Goal: Communication & Community: Participate in discussion

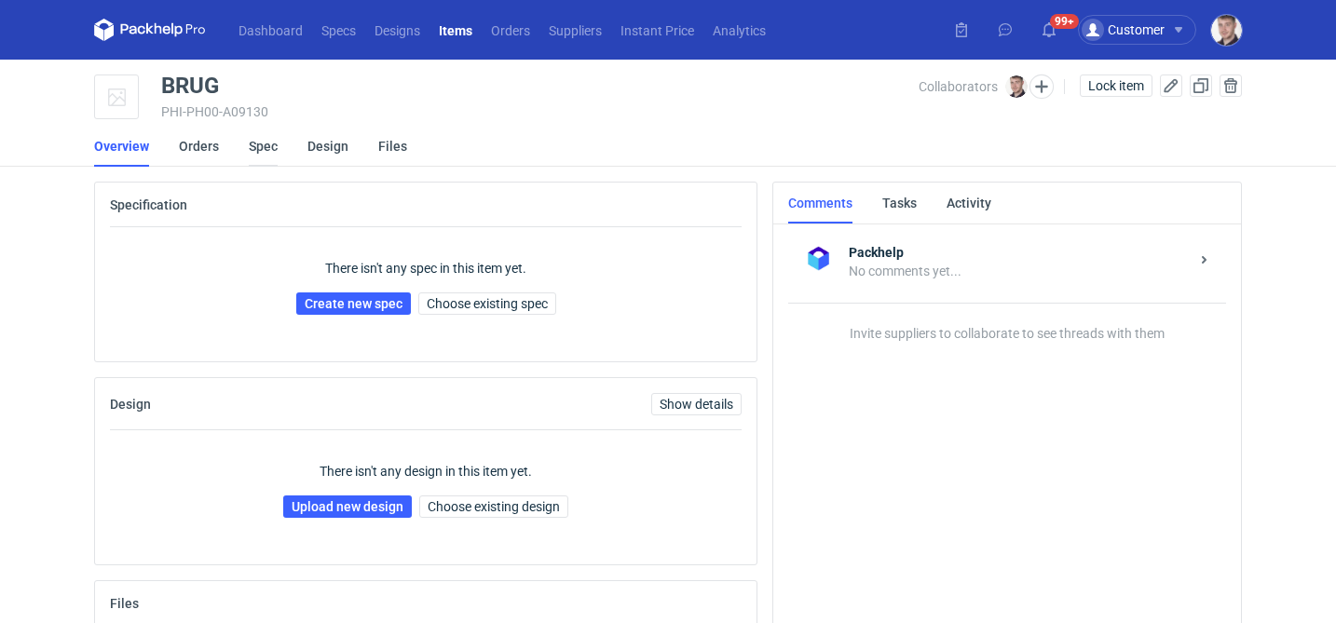
click at [268, 156] on link "Spec" at bounding box center [263, 146] width 29 height 41
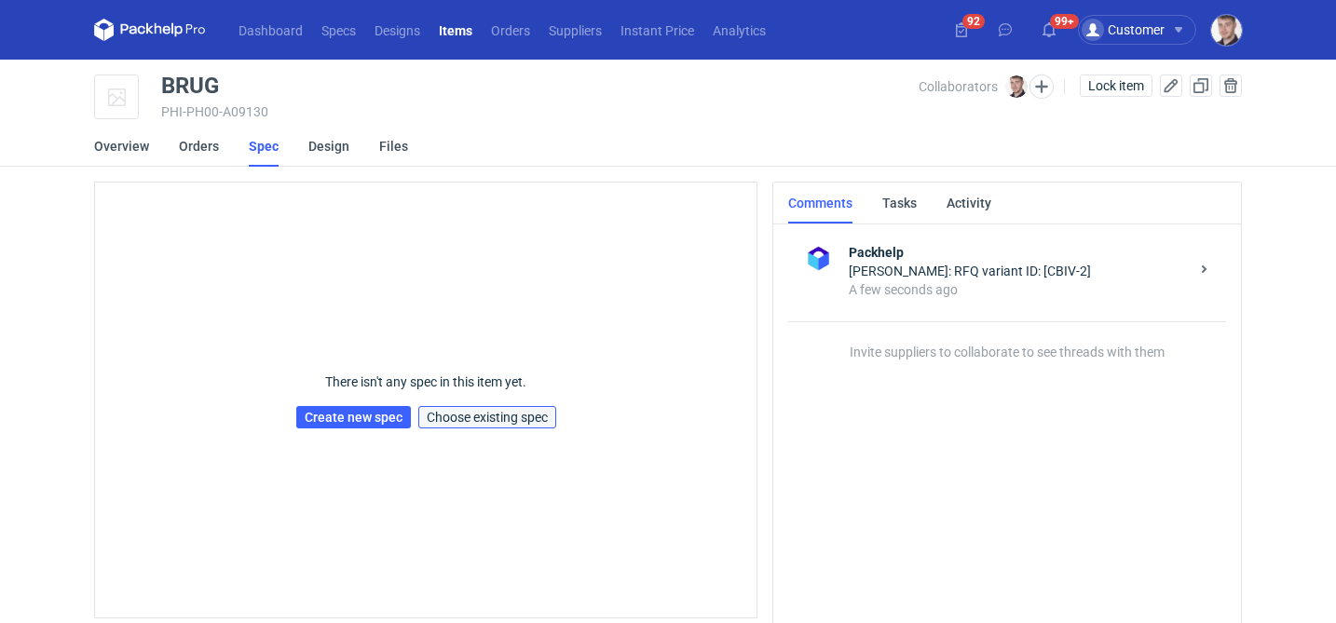
click at [516, 416] on span "Choose existing spec" at bounding box center [487, 417] width 121 height 13
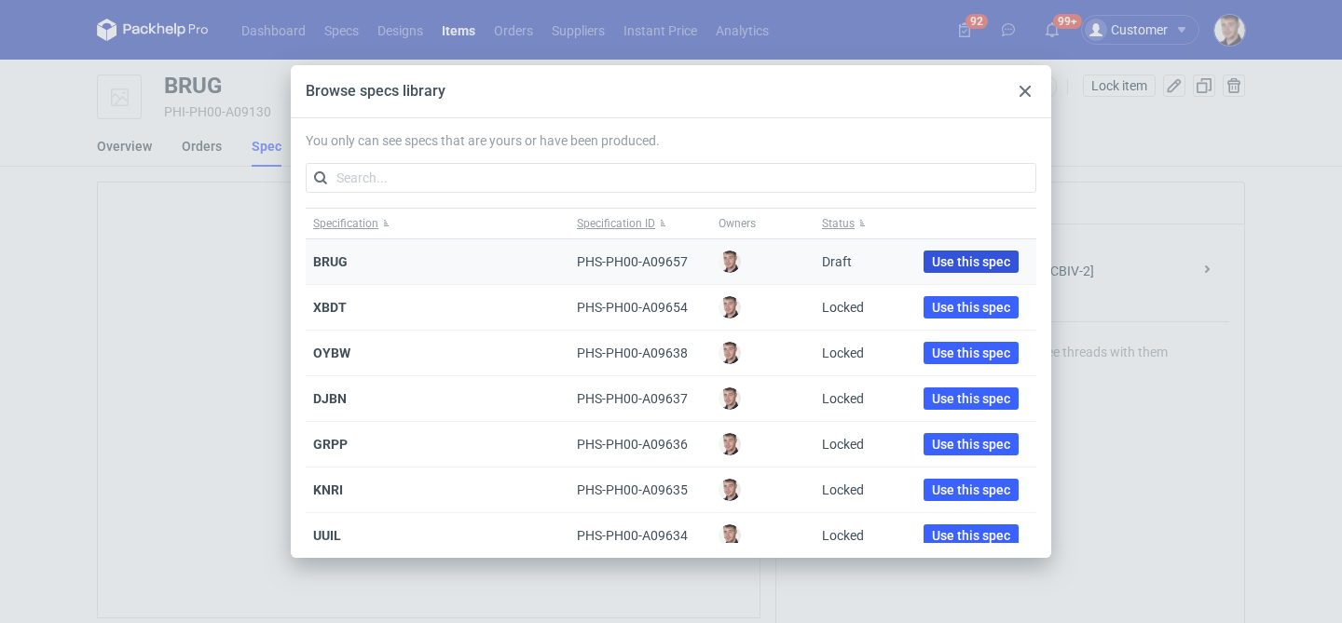
click at [932, 256] on span "Use this spec" at bounding box center [971, 261] width 78 height 13
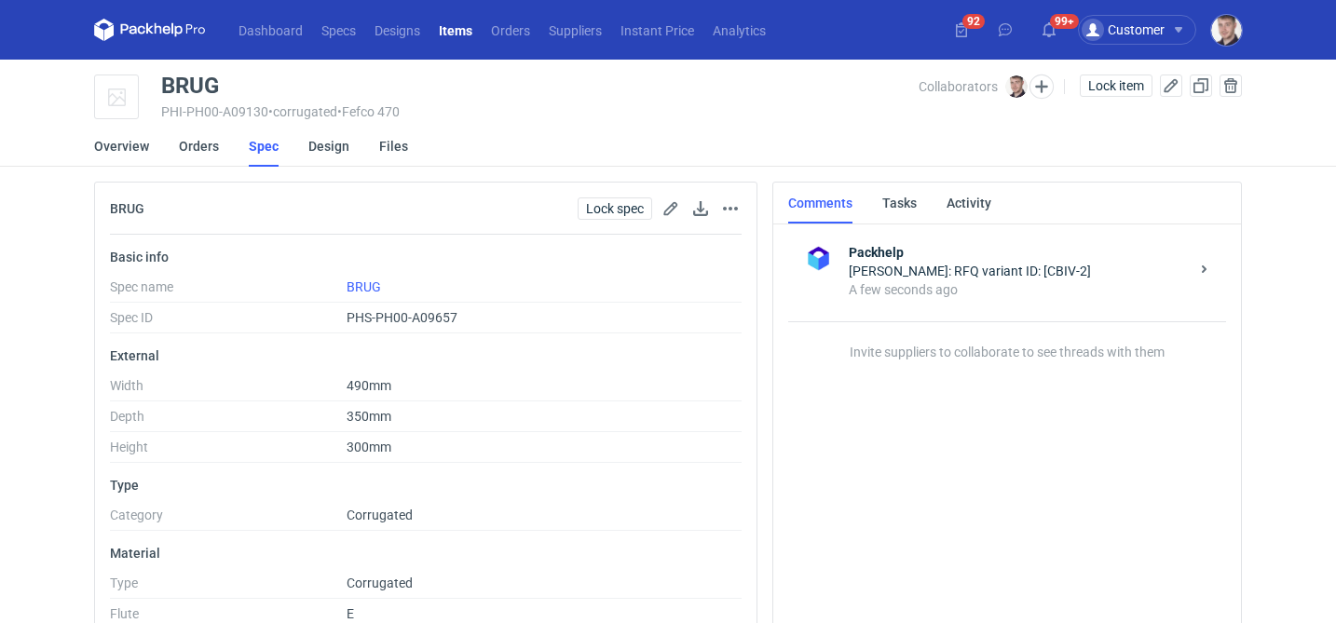
click at [1044, 91] on div "Dashboard Specs Designs Items Orders Suppliers Instant Price Analytics 92 99+ C…" at bounding box center [668, 311] width 1336 height 623
click at [1044, 91] on button "button" at bounding box center [1041, 87] width 24 height 24
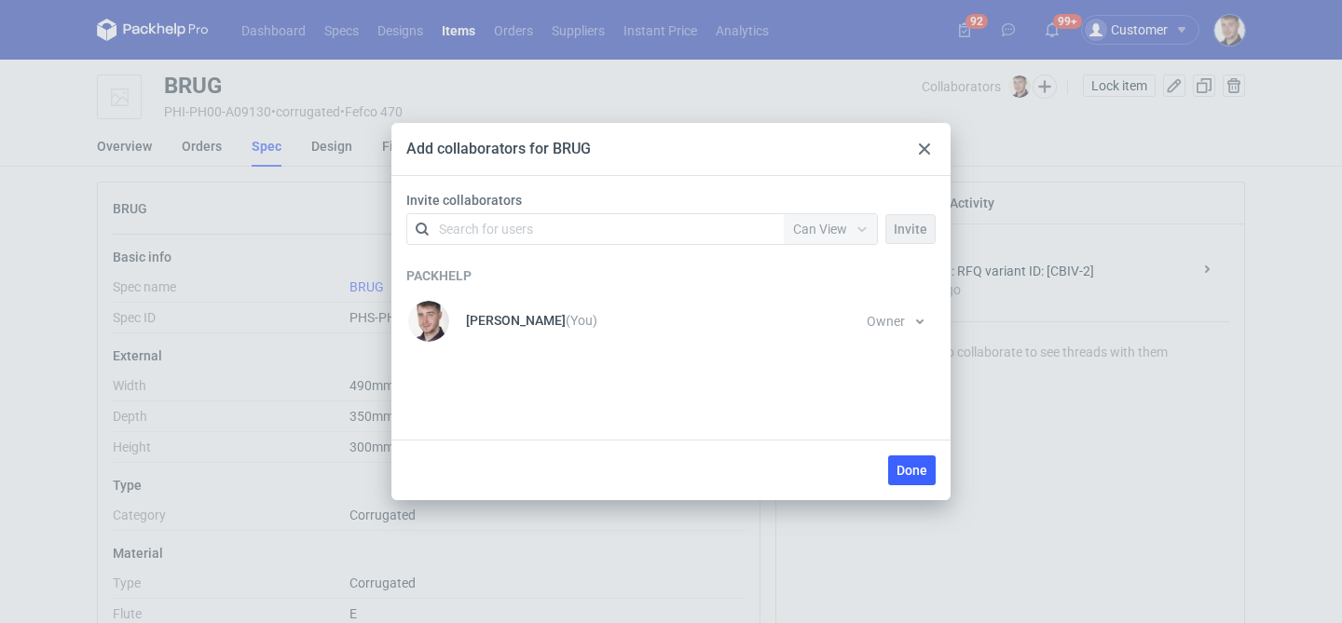
click at [620, 211] on div "Invite collaborators Search for users Permission Can View Invite" at bounding box center [671, 221] width 544 height 61
click at [593, 233] on div "Search for users" at bounding box center [591, 229] width 324 height 26
type input "marex"
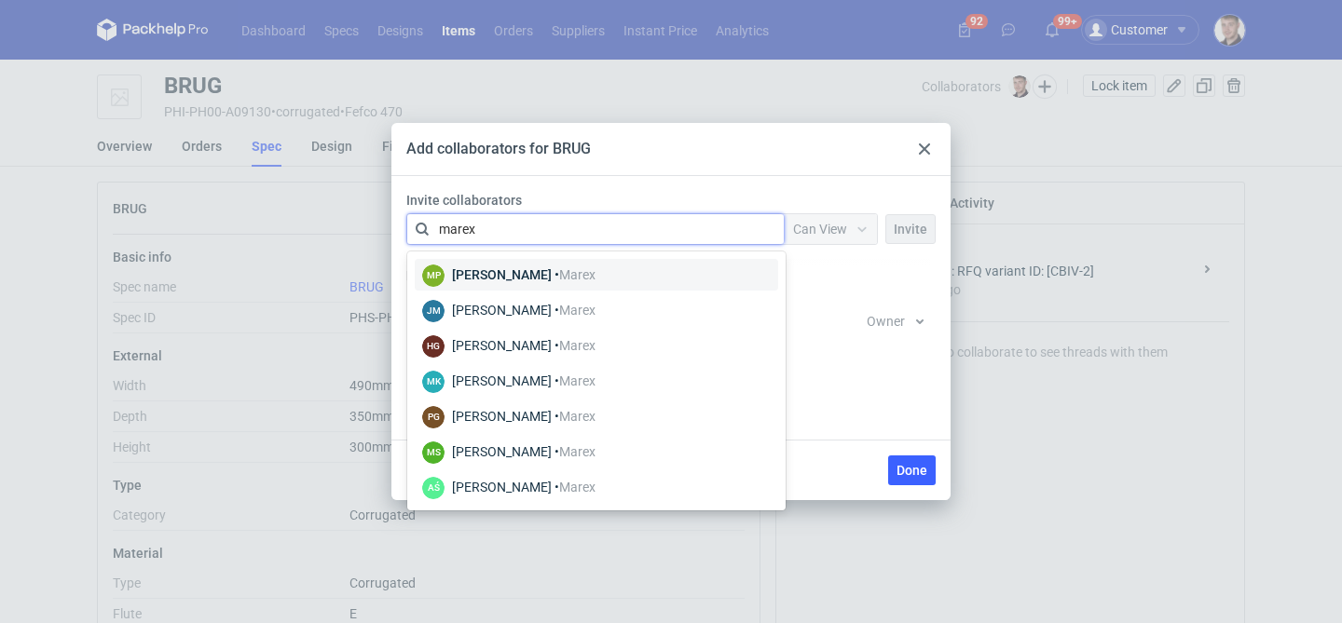
click at [505, 274] on div "[PERSON_NAME] • [GEOGRAPHIC_DATA]" at bounding box center [523, 275] width 143 height 19
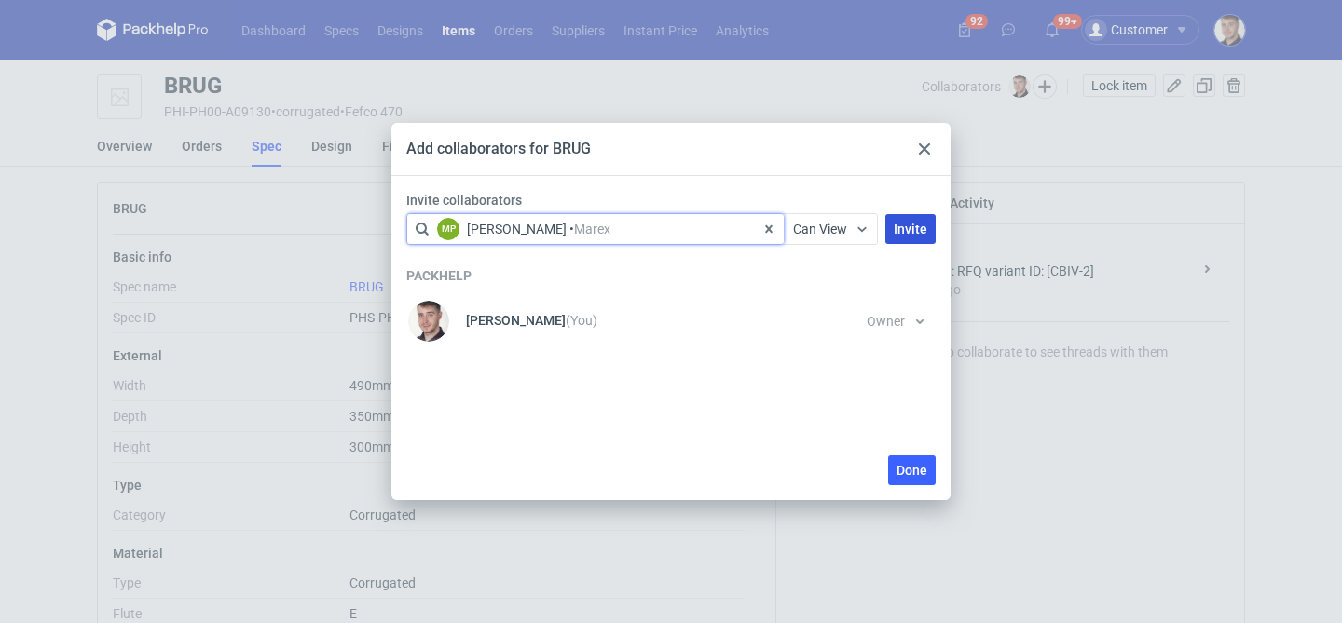
click at [919, 227] on span "Invite" at bounding box center [910, 229] width 34 height 13
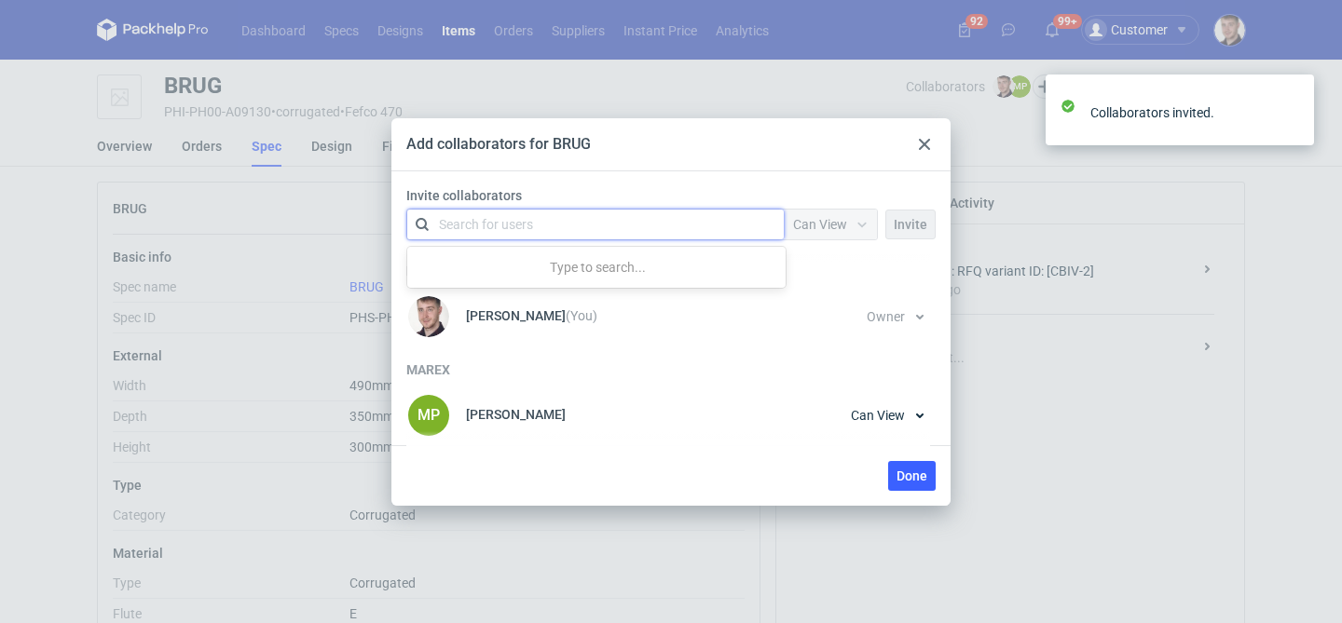
click at [576, 225] on div "Search for users" at bounding box center [591, 224] width 324 height 26
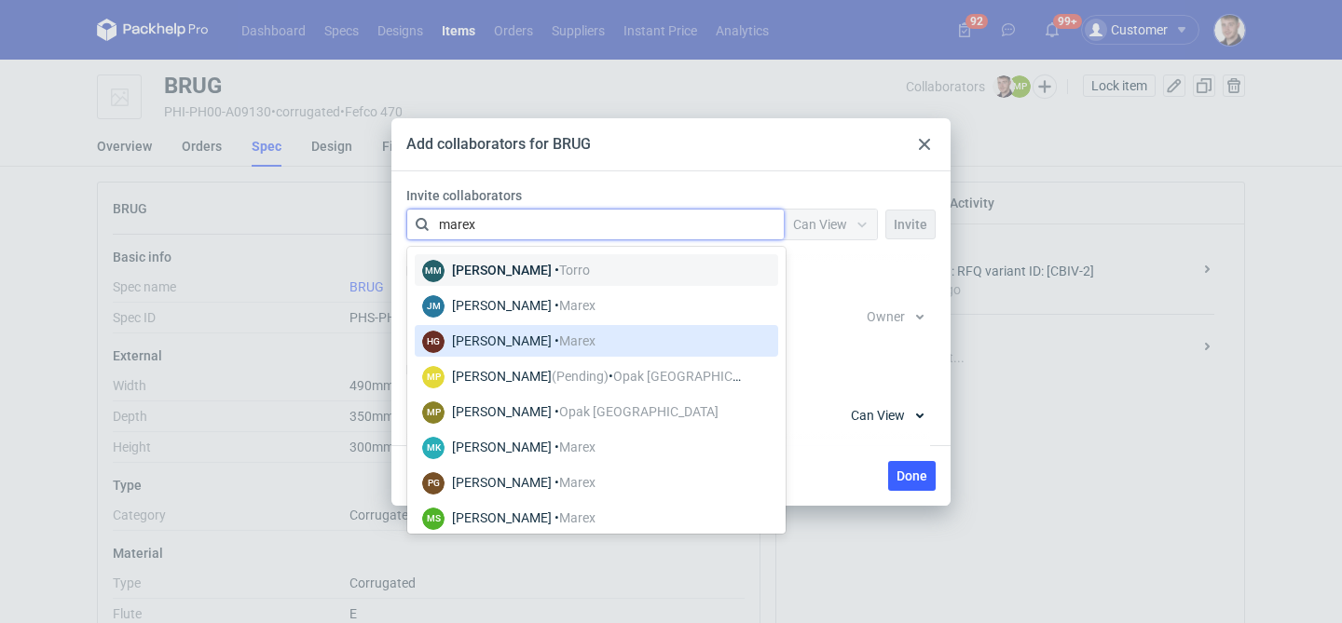
type input "marex"
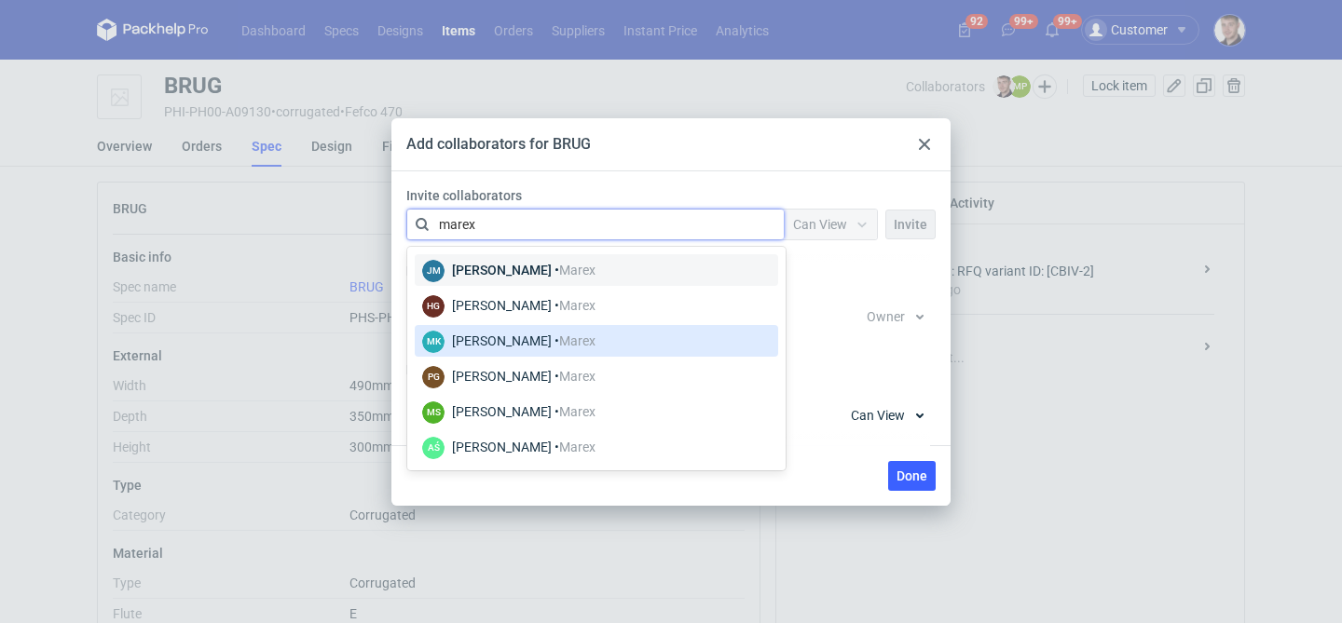
click at [541, 262] on div "[PERSON_NAME] • [GEOGRAPHIC_DATA]" at bounding box center [523, 270] width 143 height 19
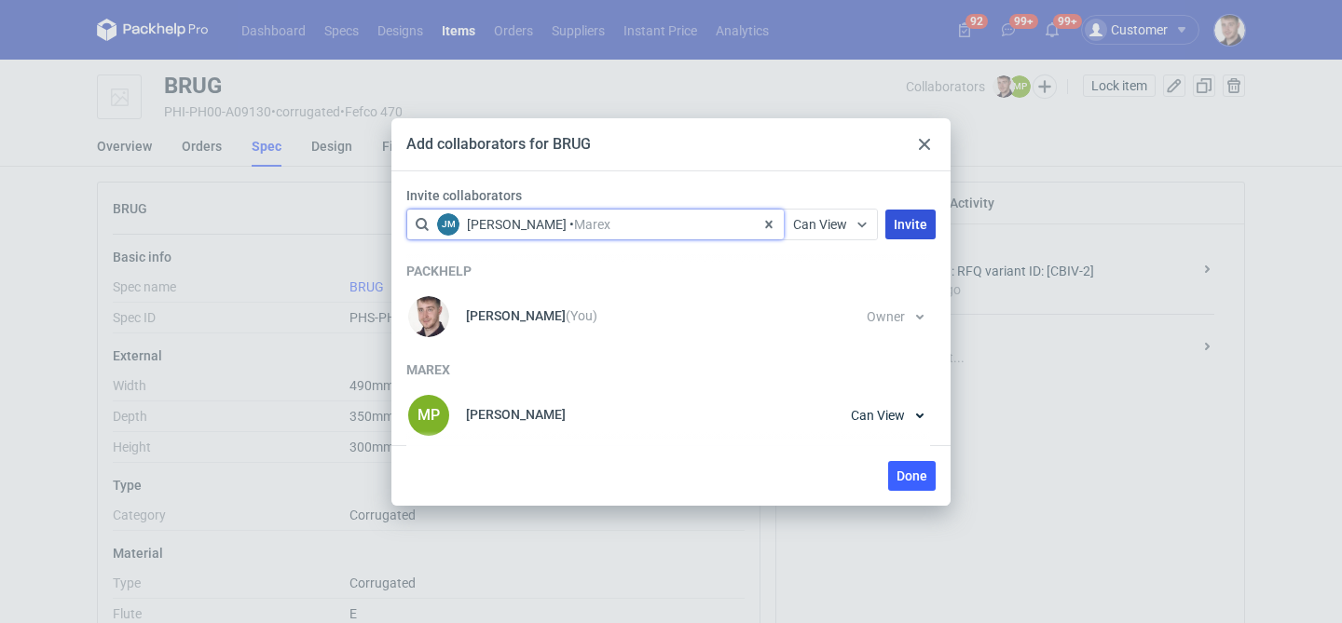
click at [924, 221] on span "Invite" at bounding box center [910, 224] width 34 height 13
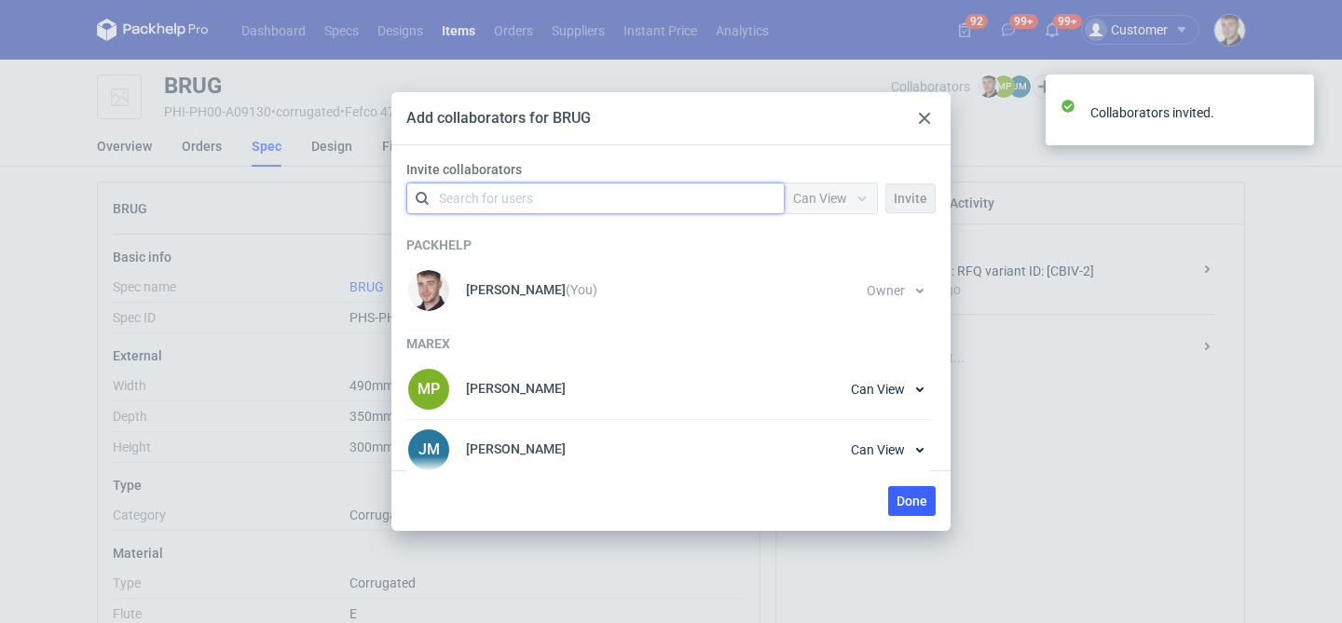
click at [608, 219] on div "Invite collaborators option <div title="Joanna Myślak • Marex (joanna.myslak@ma…" at bounding box center [671, 190] width 544 height 61
click at [603, 199] on div "Search for users" at bounding box center [591, 198] width 324 height 26
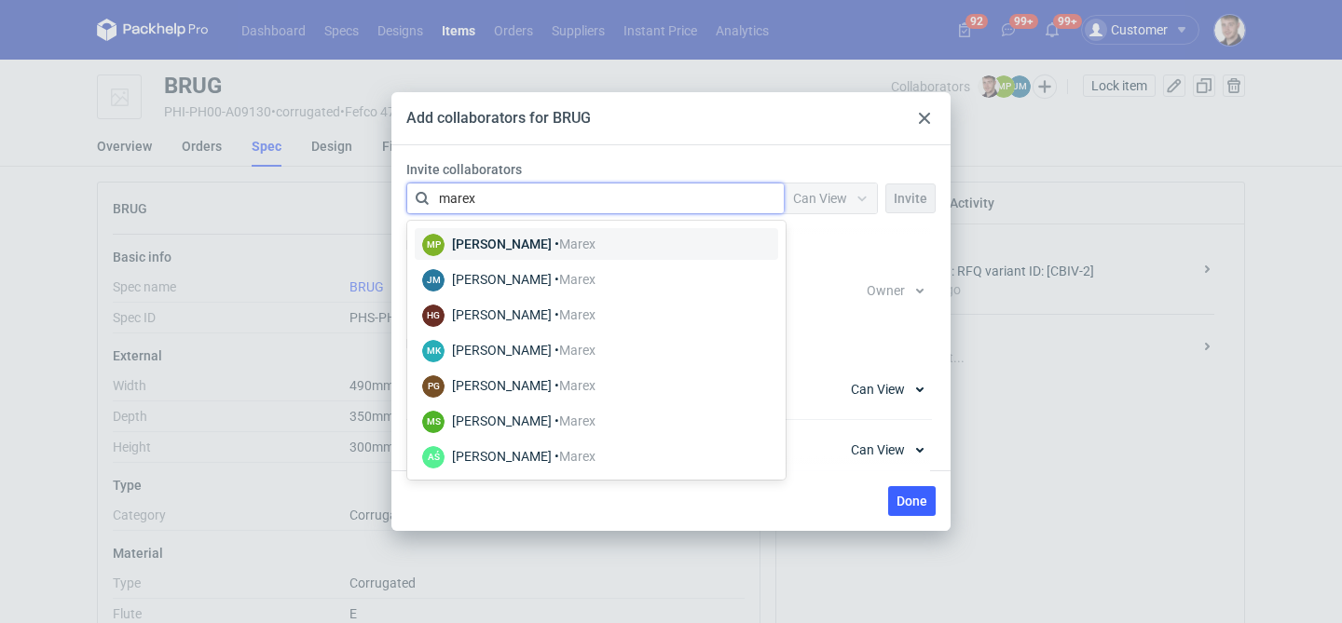
type input "marex"
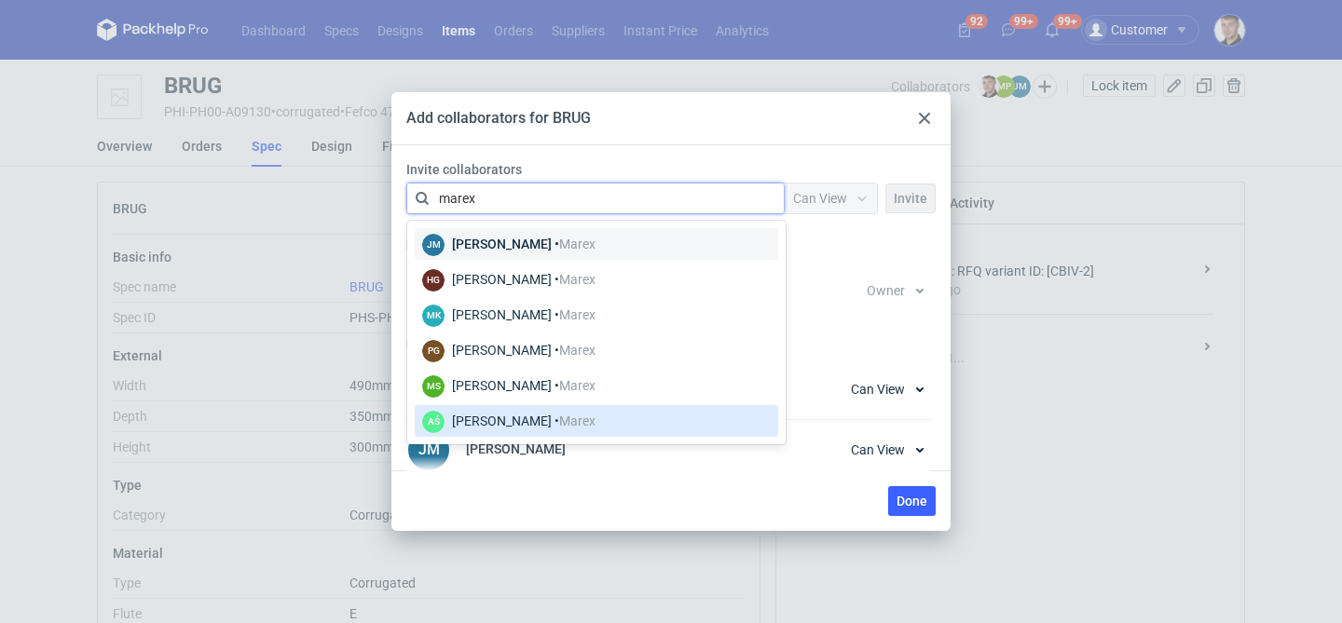
click at [508, 409] on div "AŚ Adrian Świerżewski • Marex" at bounding box center [508, 421] width 173 height 24
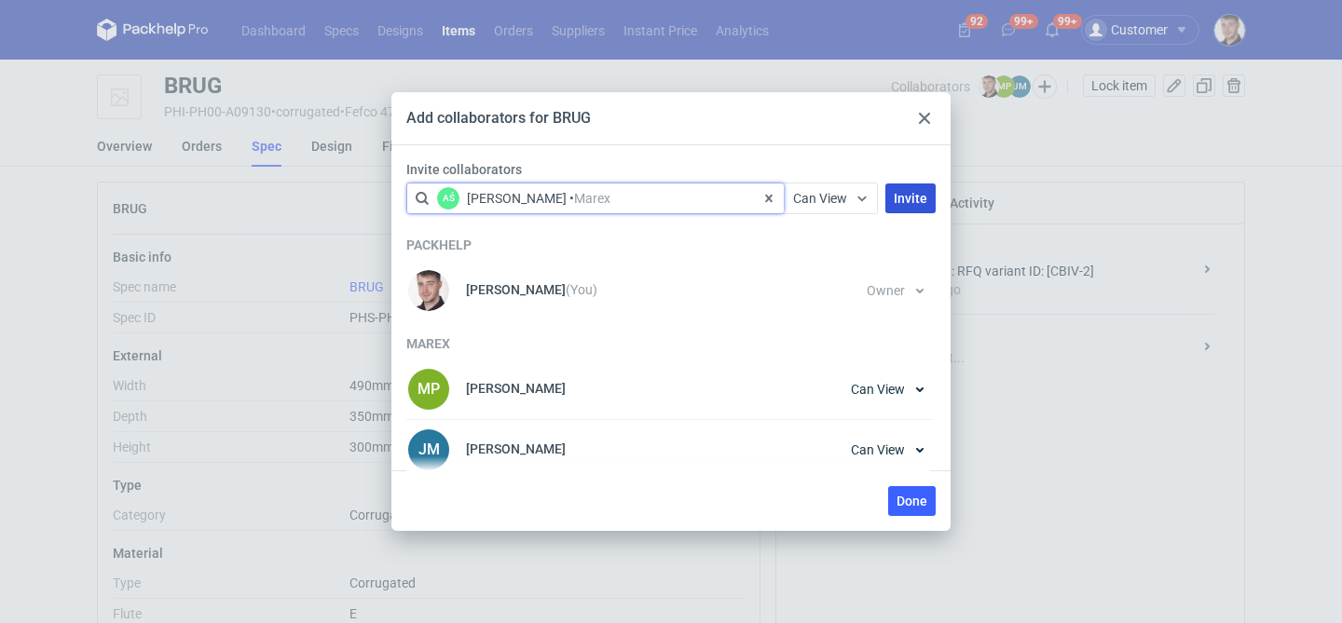
click at [903, 184] on button "Invite" at bounding box center [910, 199] width 50 height 30
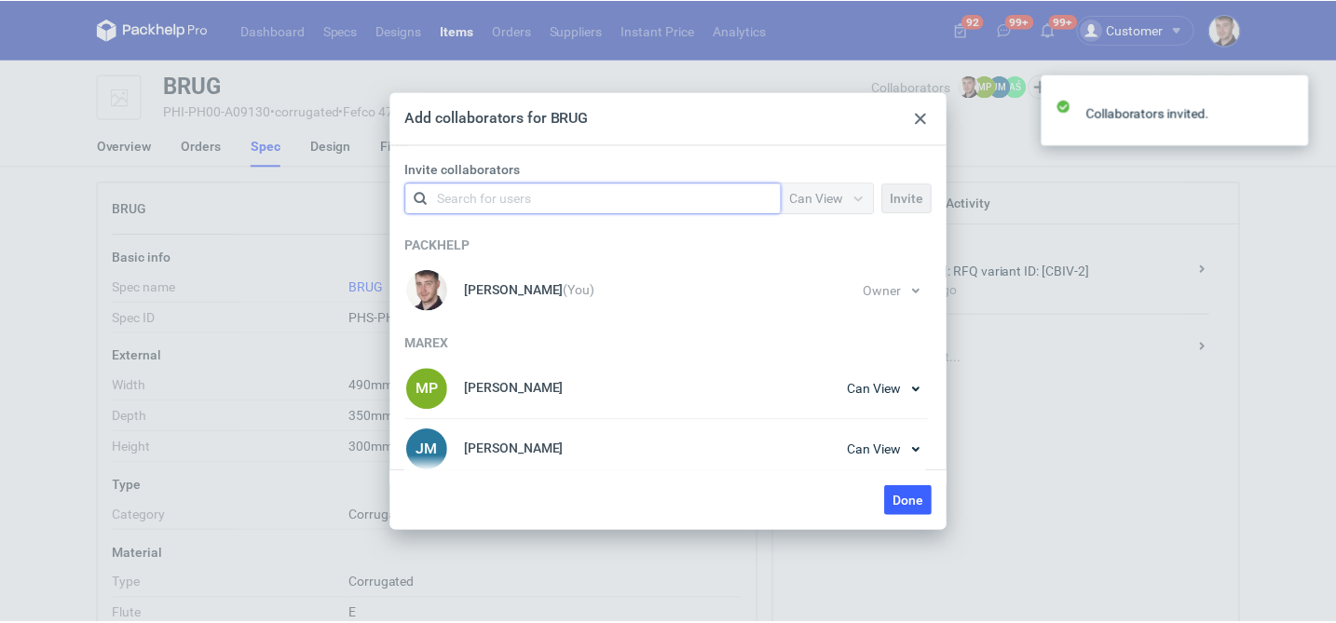
scroll to position [69, 0]
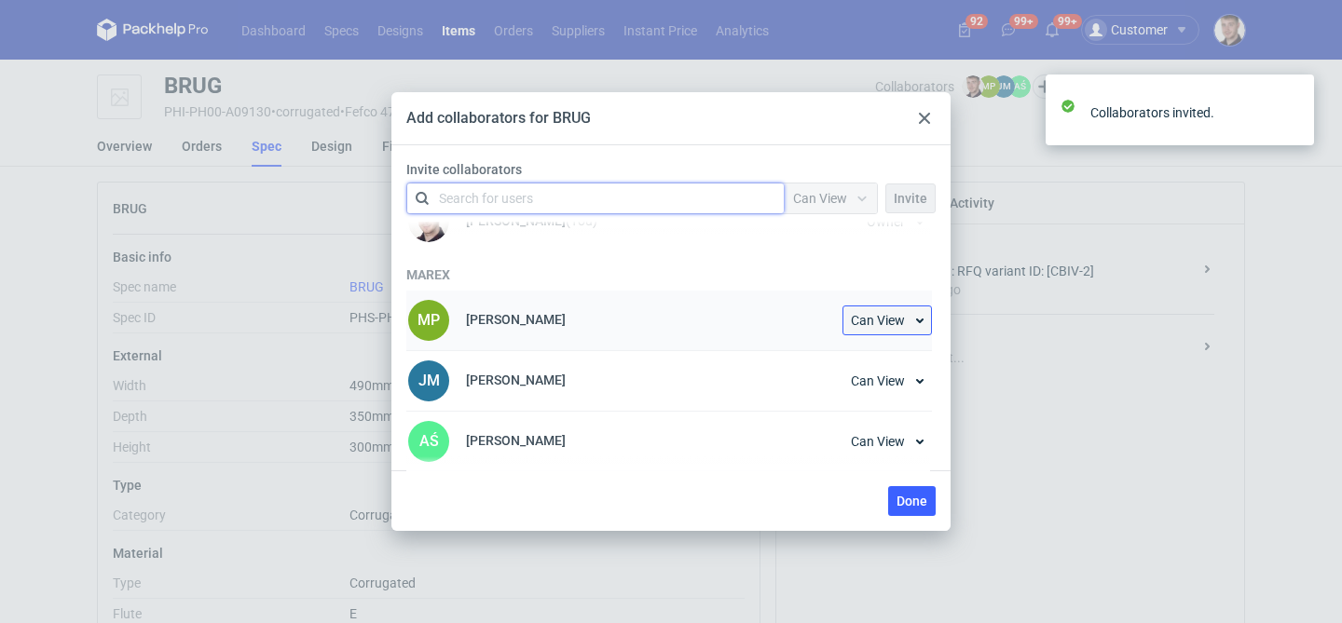
click at [896, 329] on button "Can View" at bounding box center [886, 321] width 89 height 30
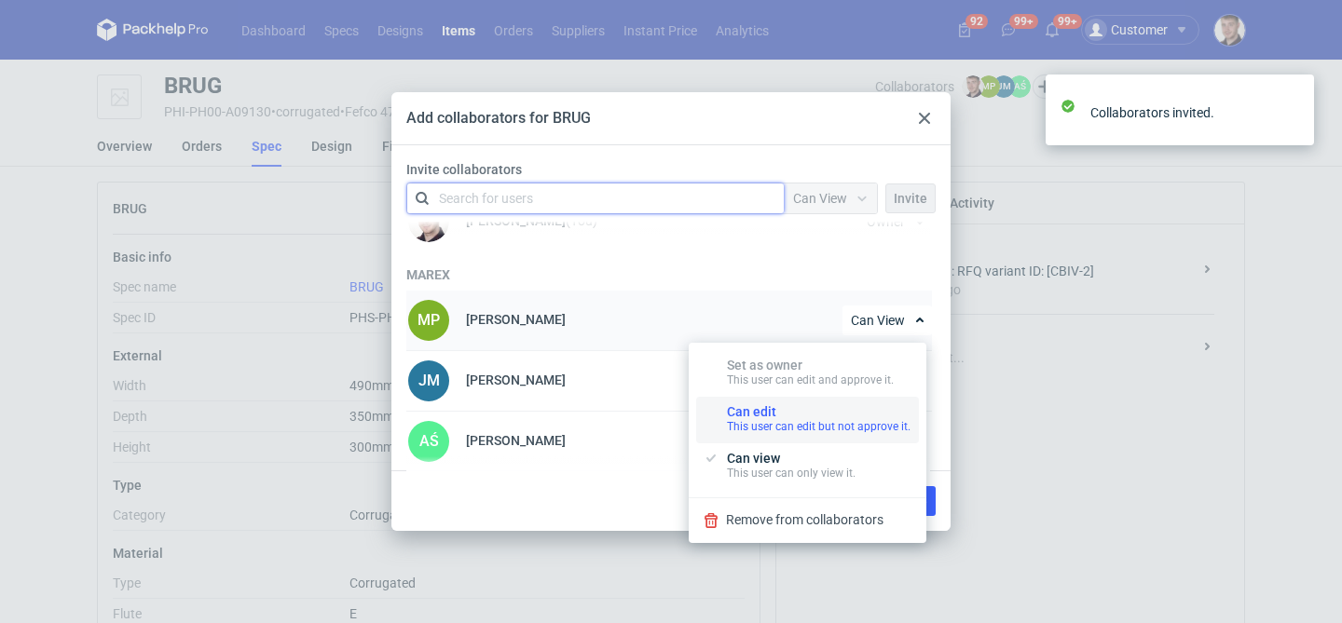
click at [819, 415] on div "Can edit This user can edit but not approve it." at bounding box center [819, 419] width 184 height 30
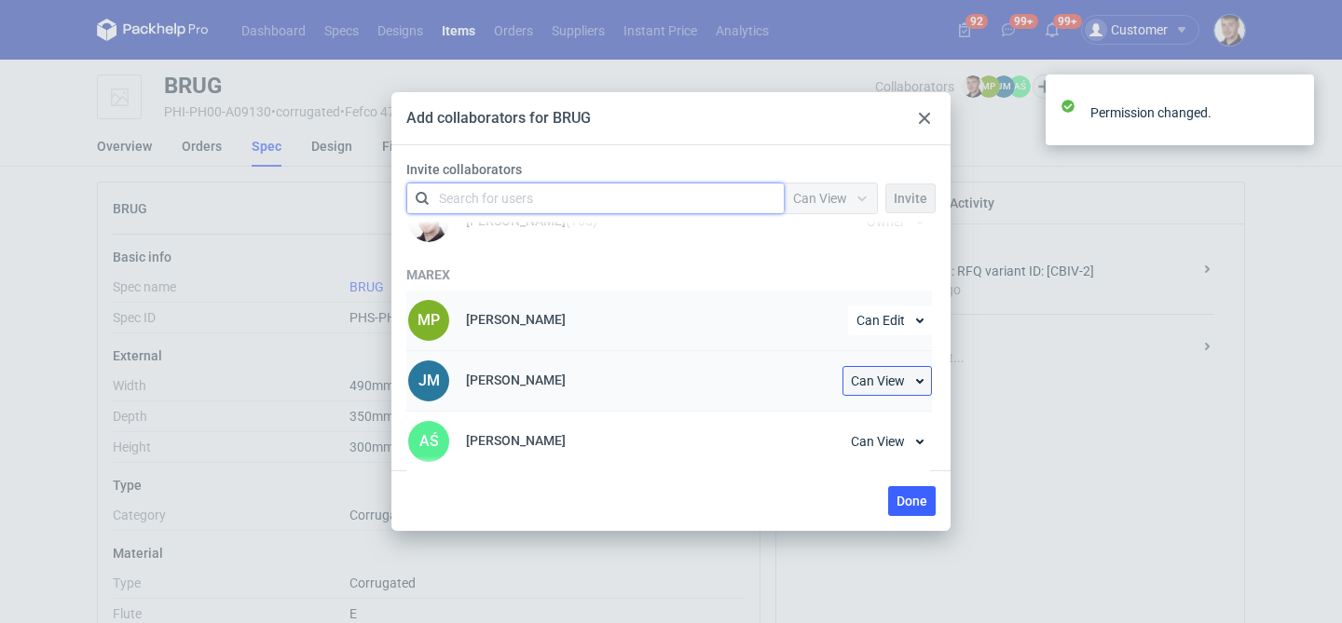
click at [870, 388] on button "Can View" at bounding box center [886, 381] width 89 height 30
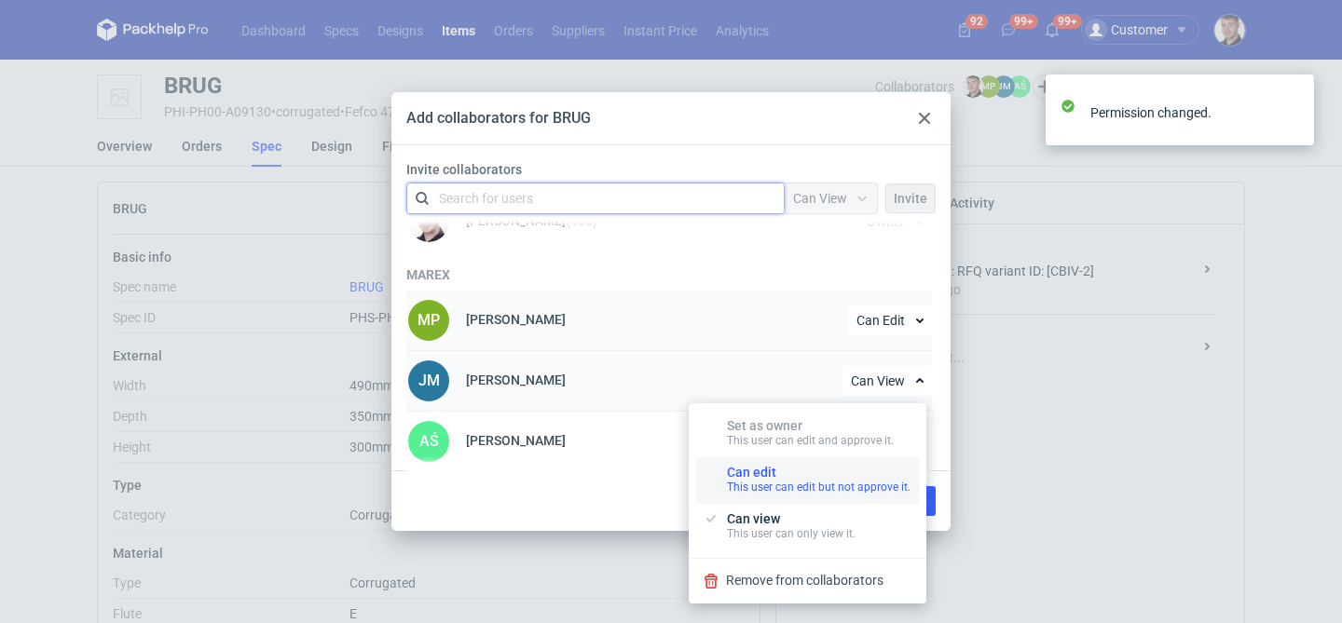
click at [803, 477] on div "Can edit This user can edit but not approve it." at bounding box center [819, 480] width 184 height 30
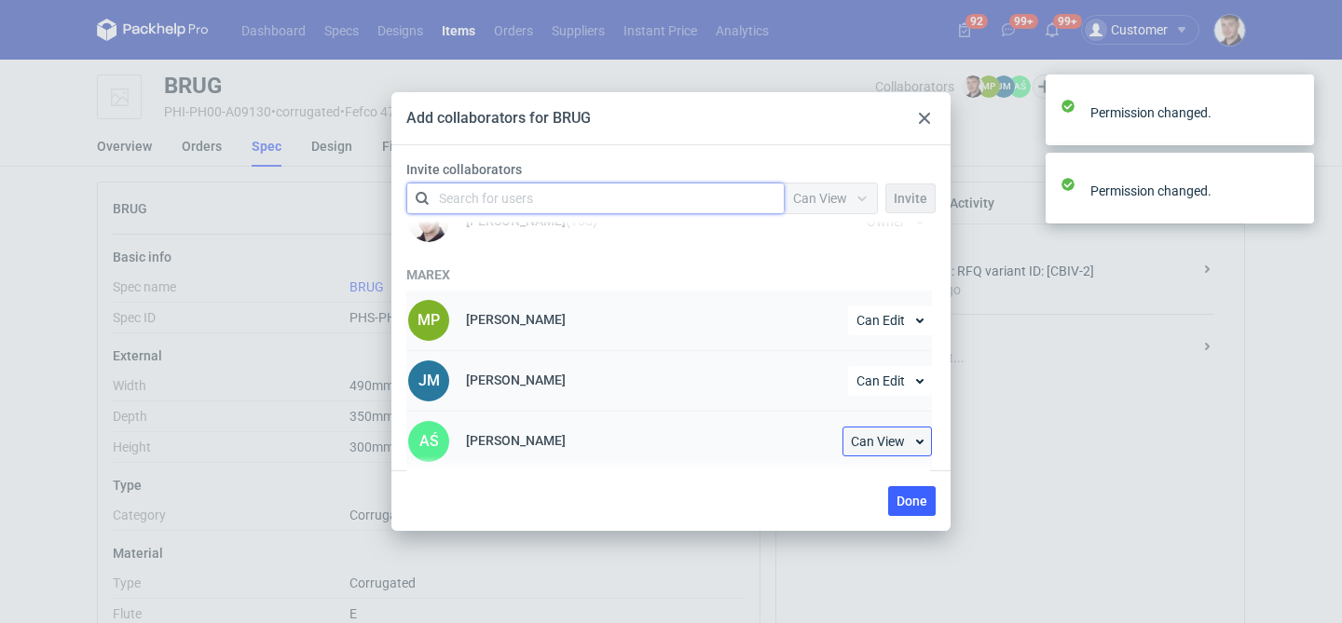
click at [881, 443] on span "Can View" at bounding box center [878, 441] width 54 height 13
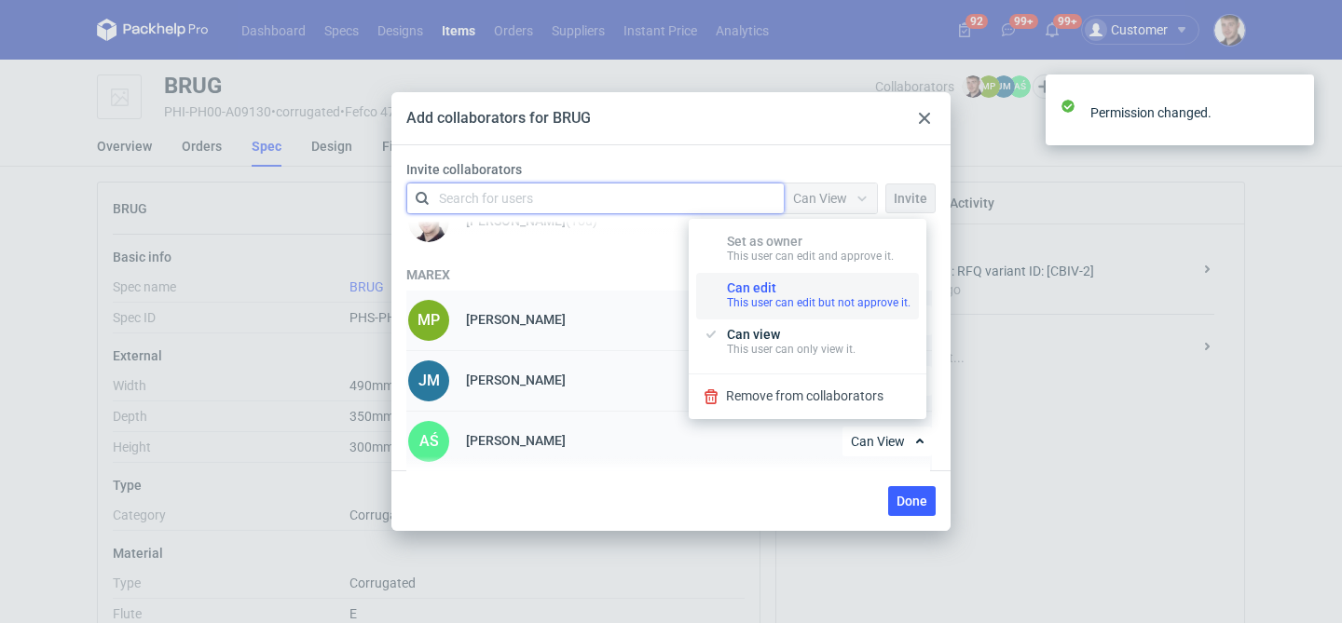
click at [805, 295] on div "This user can edit but not approve it." at bounding box center [819, 302] width 184 height 15
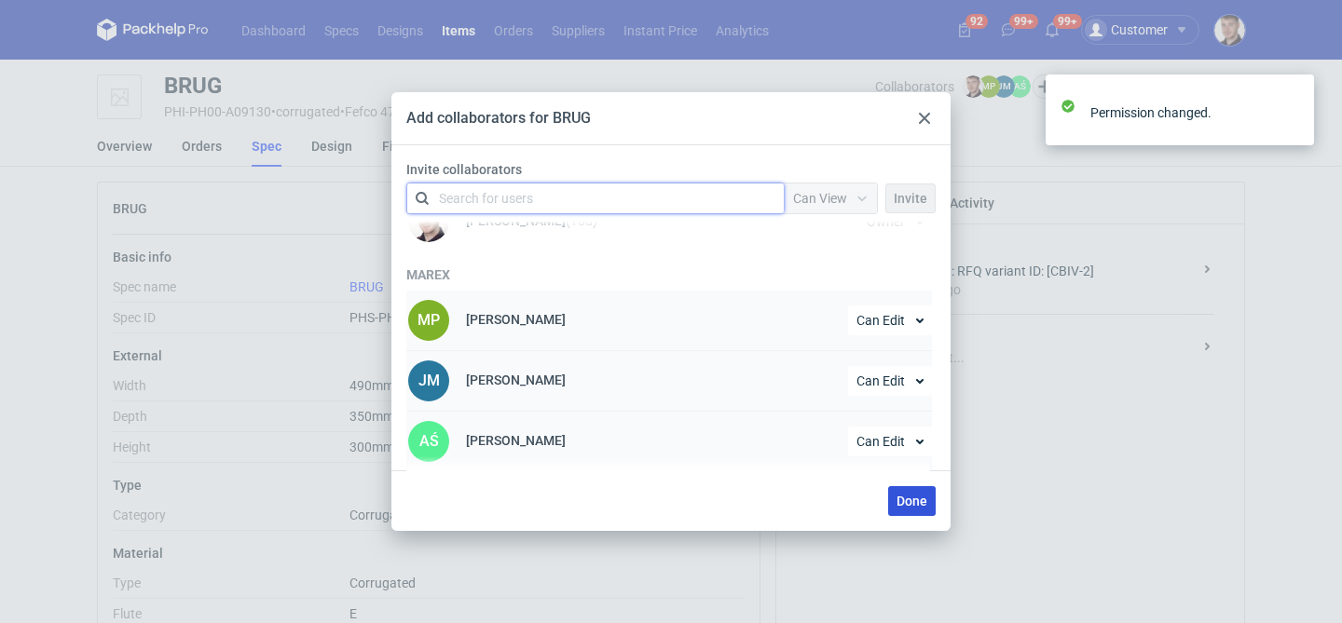
click at [919, 499] on span "Done" at bounding box center [911, 501] width 31 height 13
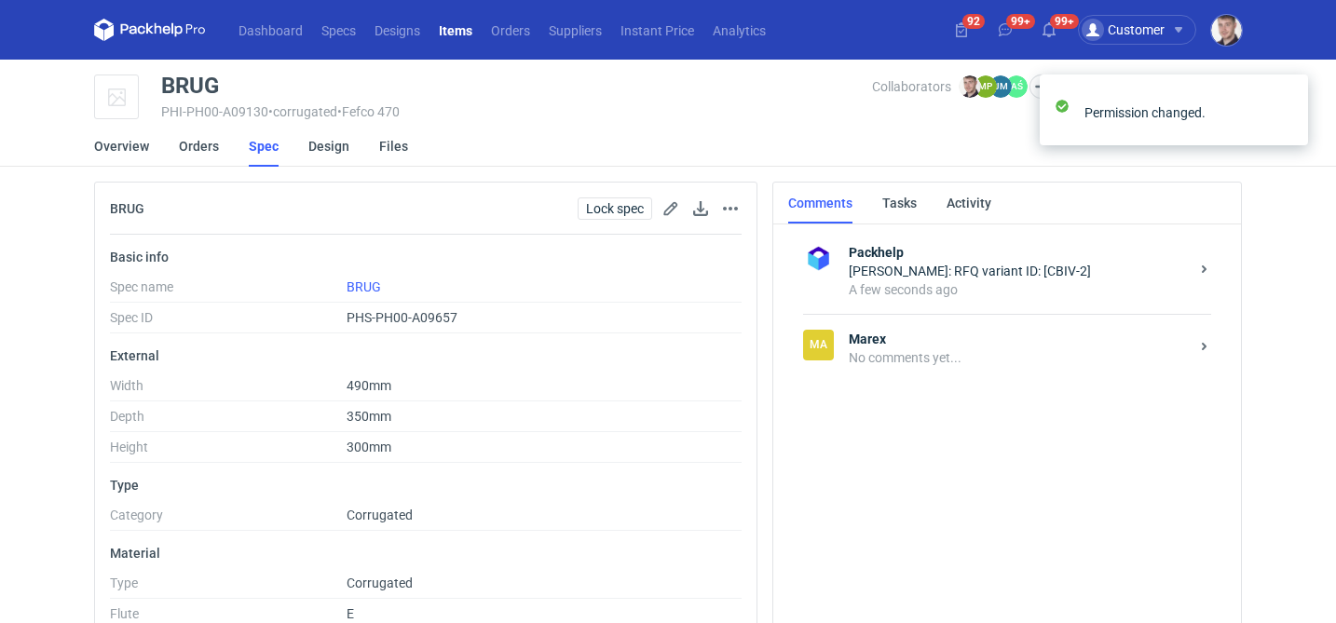
click at [950, 379] on div "Ma Marex No comments yet..." at bounding box center [1007, 348] width 408 height 68
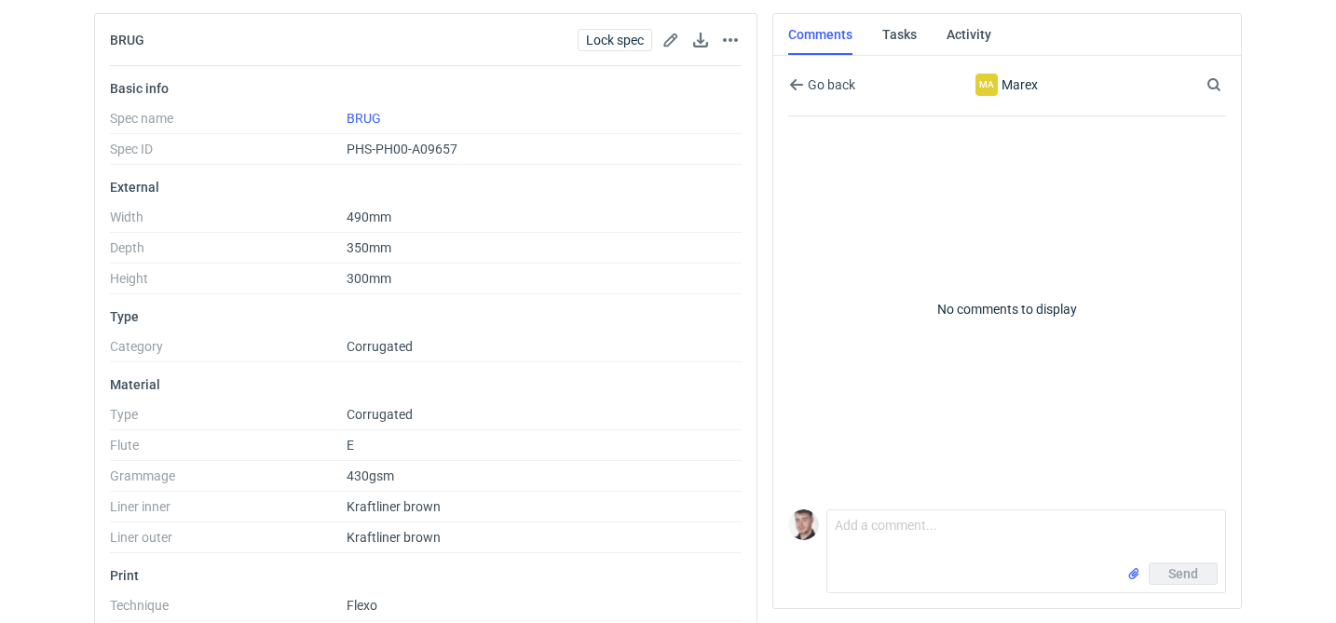
scroll to position [240, 0]
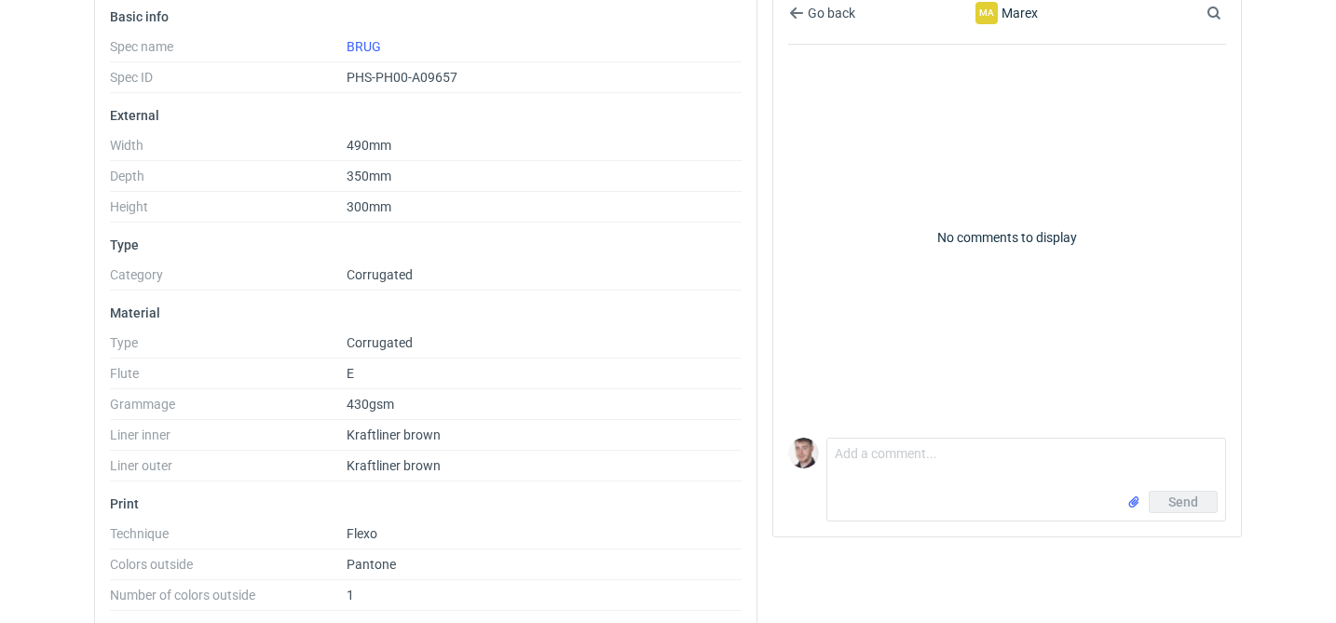
click at [901, 438] on form "Comment message Send" at bounding box center [1026, 480] width 400 height 84
click at [896, 446] on textarea "Comment message" at bounding box center [1026, 465] width 398 height 52
type textarea "CBIV-4 proszę o siatkę"
click at [1132, 499] on input "file" at bounding box center [1133, 503] width 15 height 20
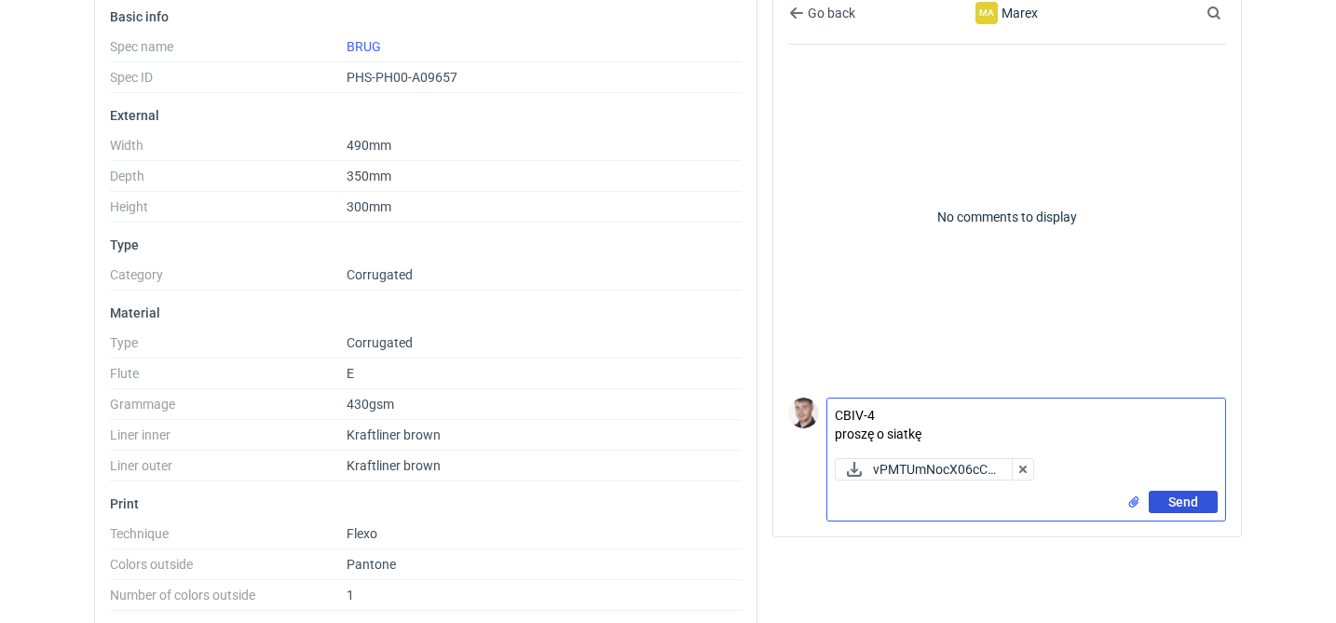
click at [1189, 497] on span "Send" at bounding box center [1183, 502] width 30 height 13
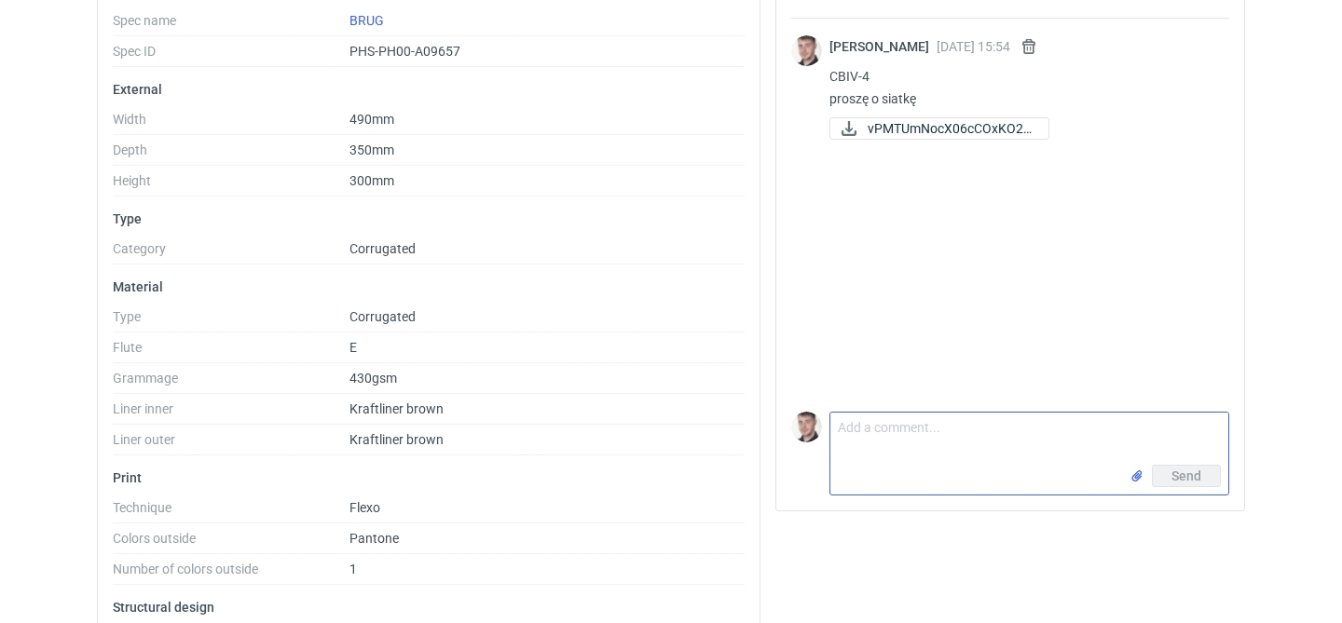
scroll to position [0, 0]
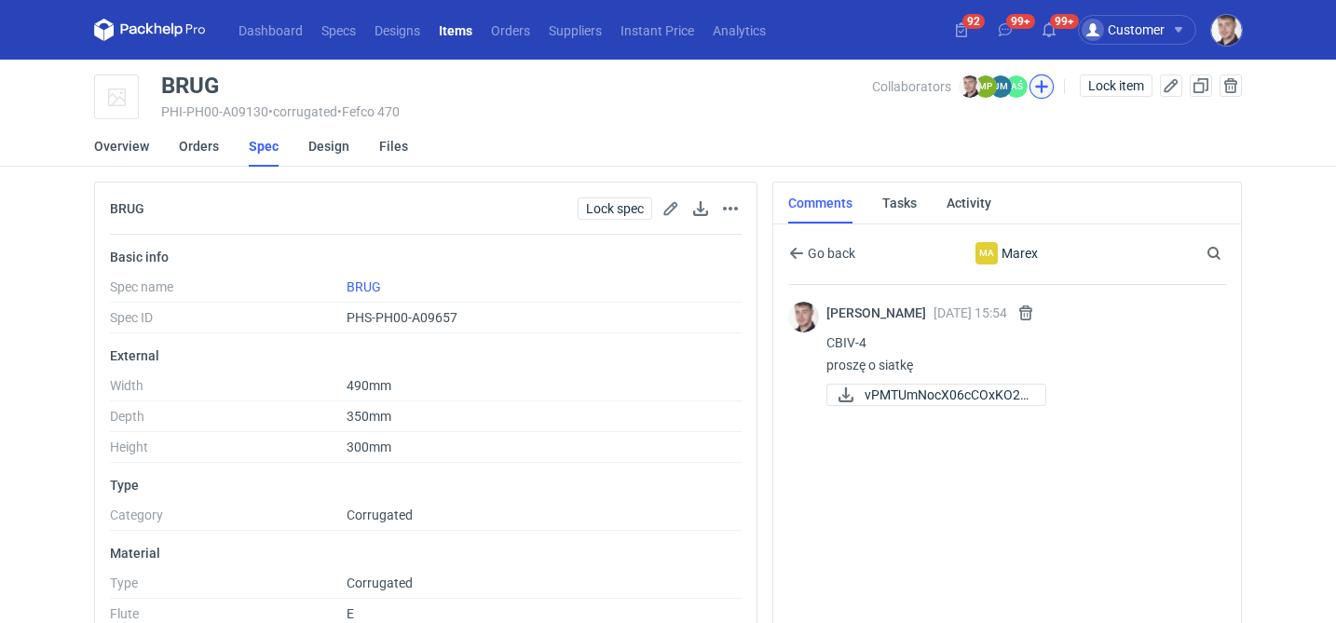
click at [1047, 89] on button "button" at bounding box center [1041, 87] width 24 height 24
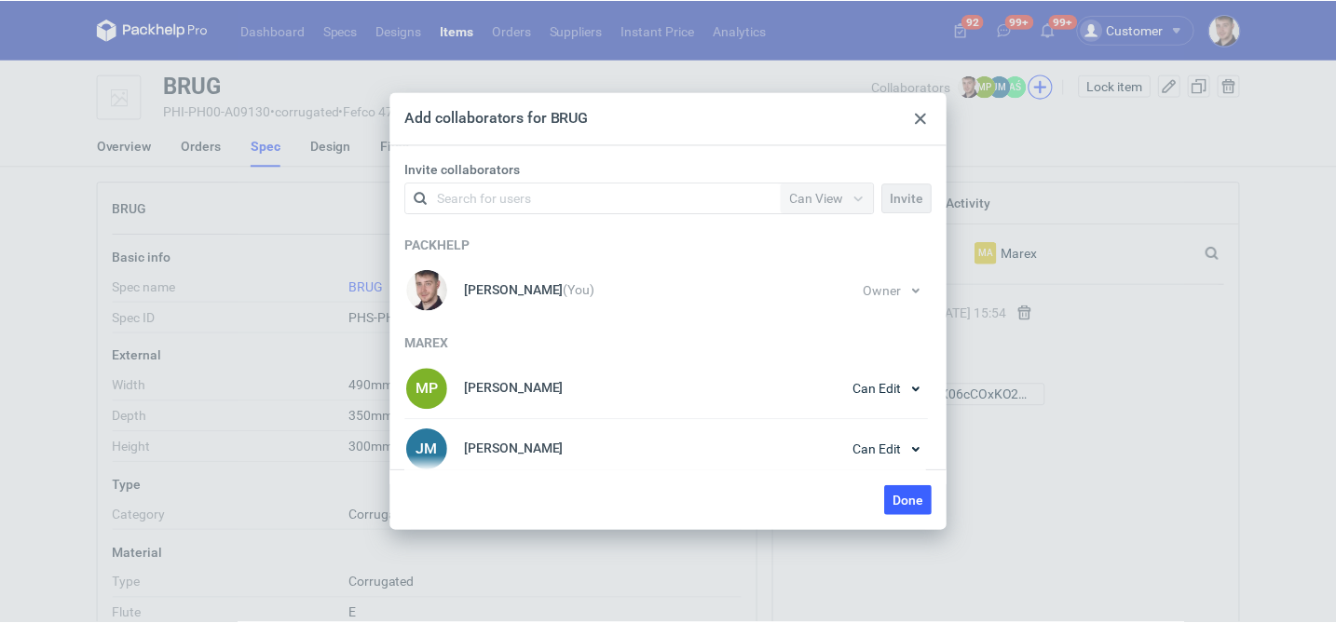
scroll to position [69, 0]
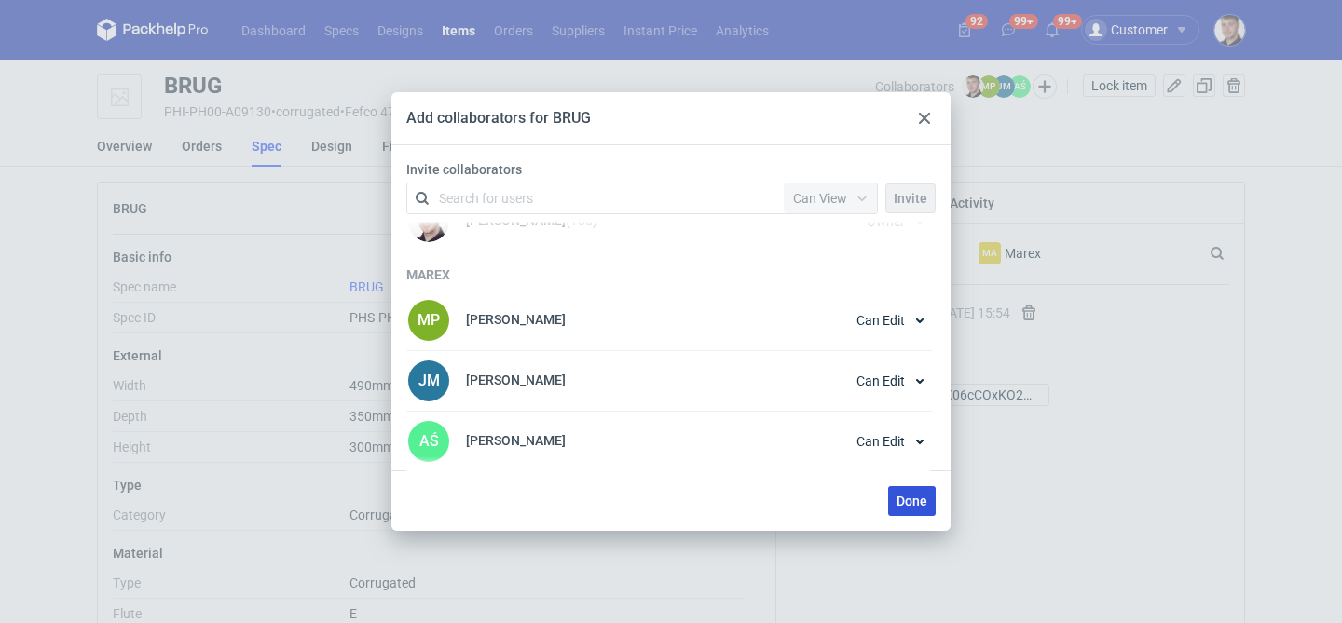
click at [920, 502] on span "Done" at bounding box center [911, 501] width 31 height 13
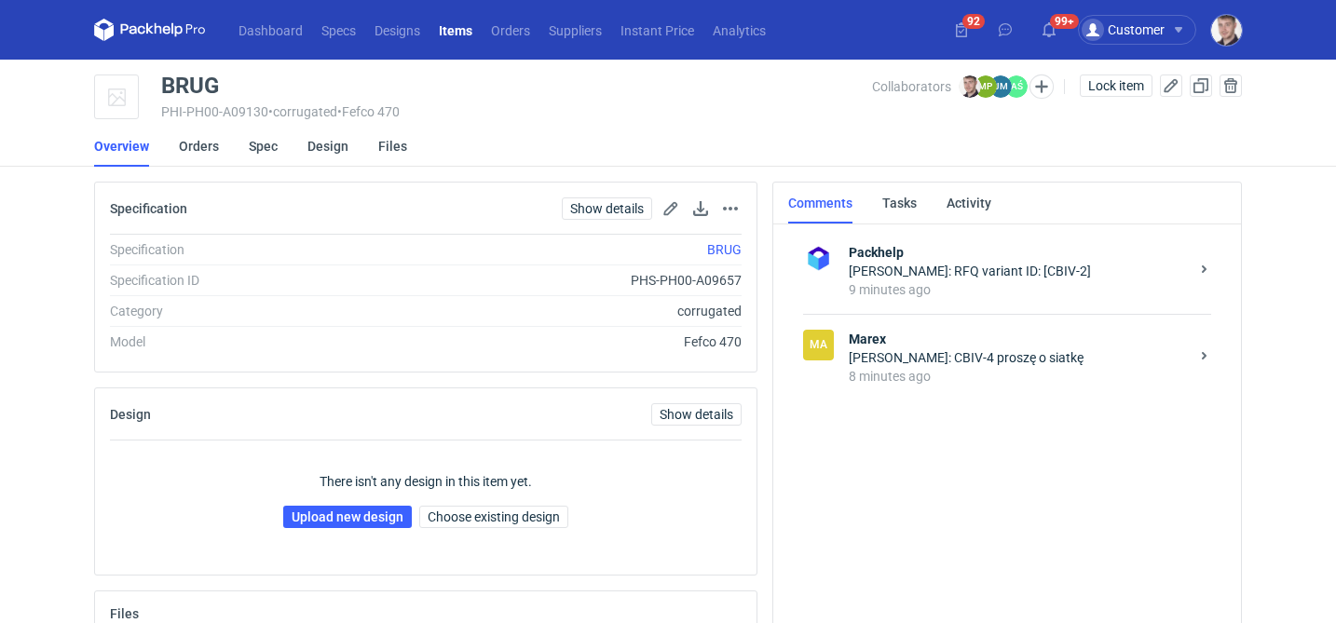
click at [928, 371] on div "8 minutes ago" at bounding box center [1019, 376] width 340 height 19
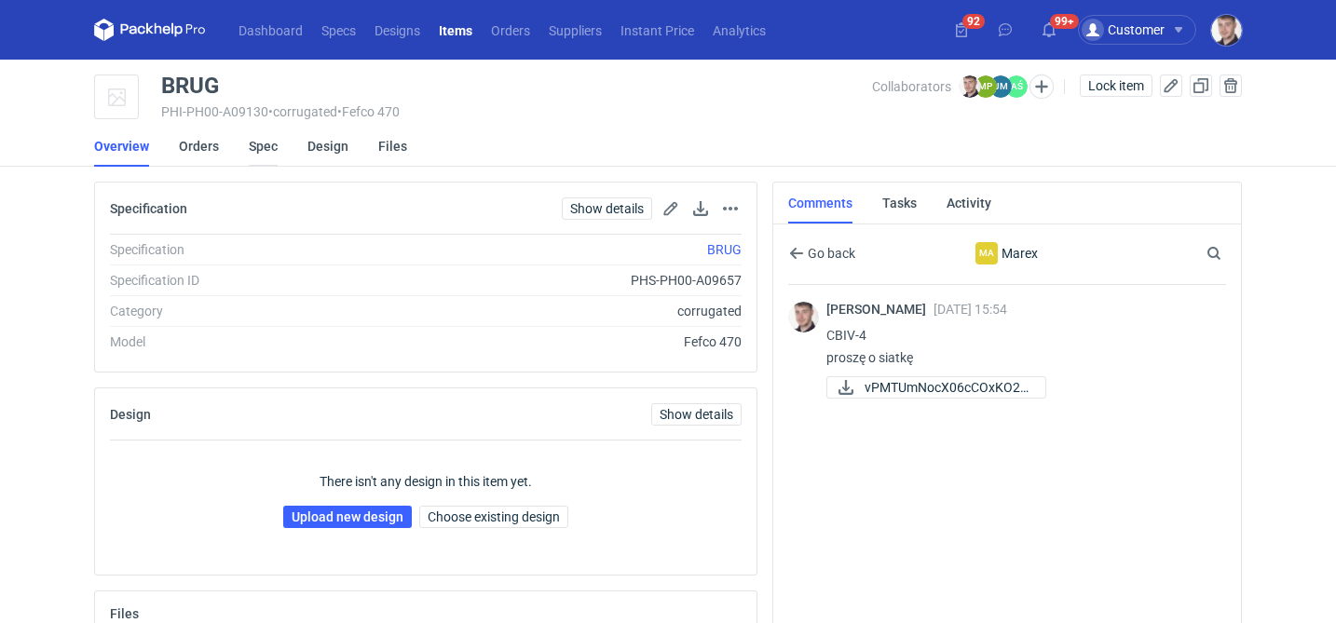
click at [267, 154] on link "Spec" at bounding box center [263, 146] width 29 height 41
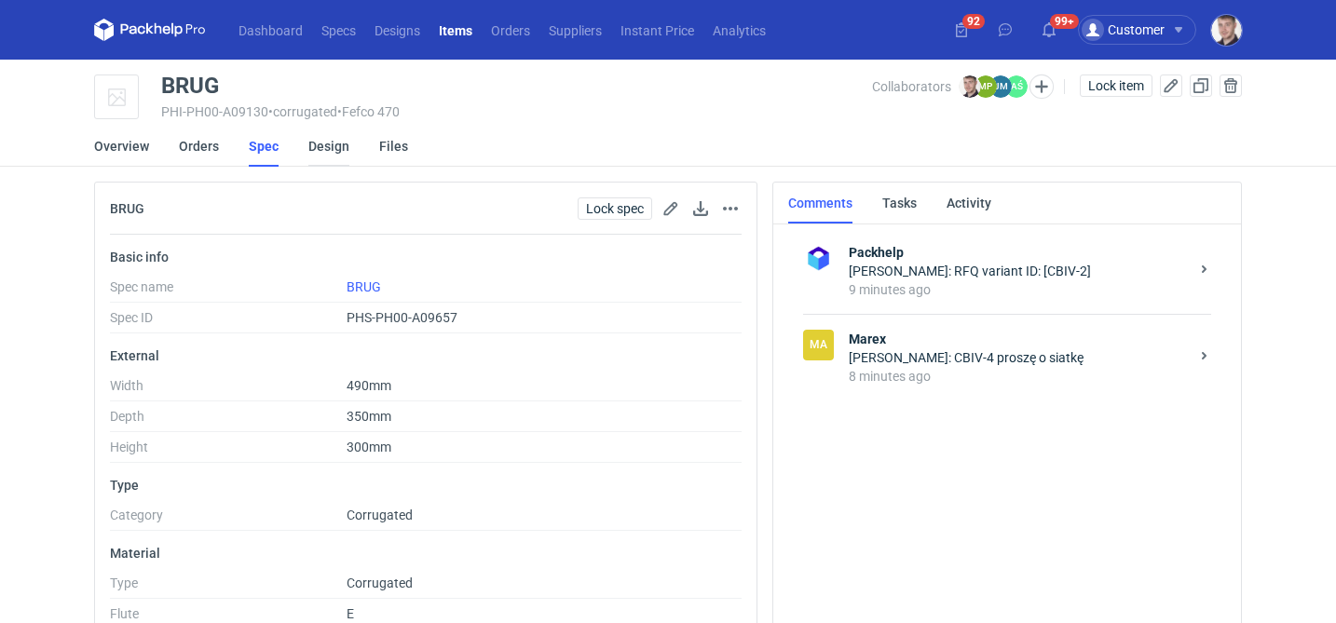
click at [340, 154] on link "Design" at bounding box center [328, 146] width 41 height 41
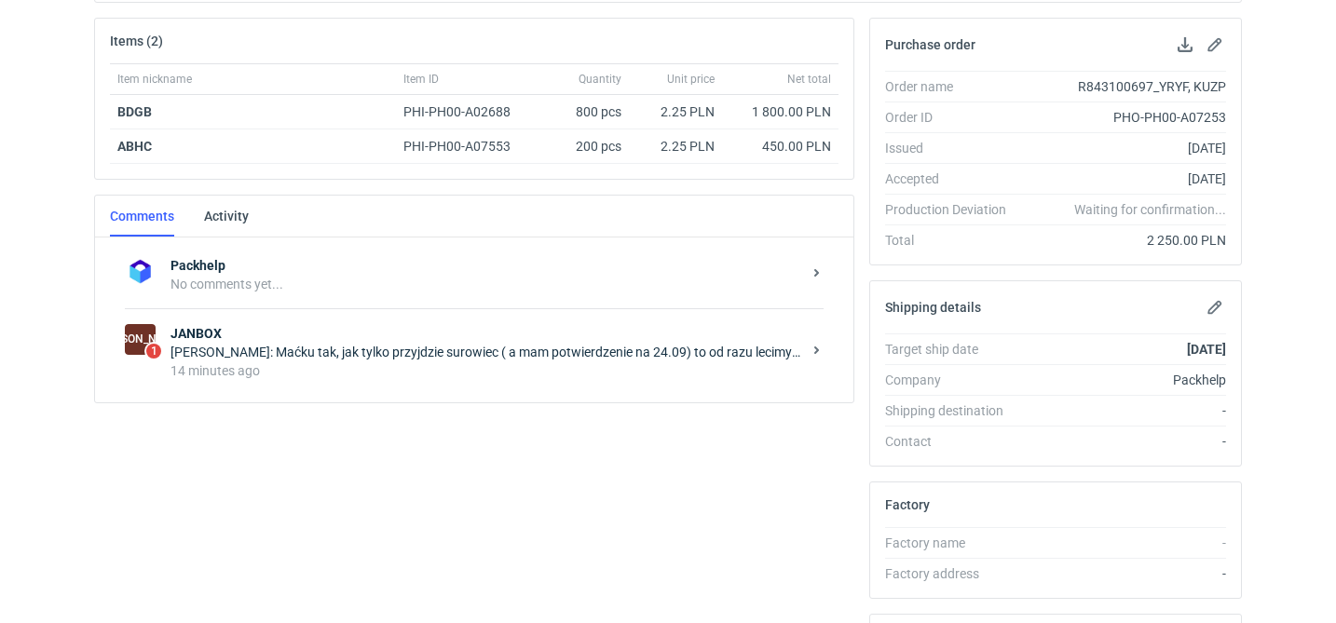
click at [618, 385] on div "JA 1 [PERSON_NAME]: Maćku tak, jak tylko przyjdzie surowiec ( a mam potwierdzen…" at bounding box center [474, 351] width 699 height 87
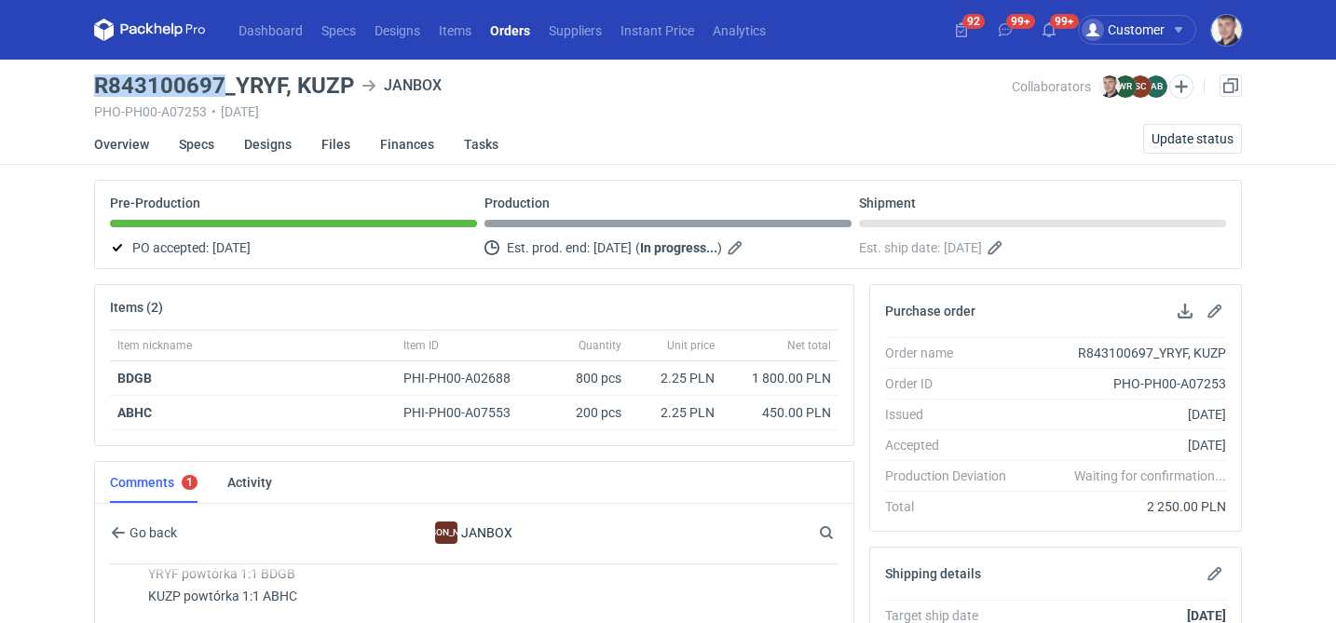
drag, startPoint x: 75, startPoint y: 83, endPoint x: 220, endPoint y: 81, distance: 145.3
click at [220, 81] on div "Dashboard Specs Designs Items Orders Suppliers Instant Price Analytics 92 99+ 9…" at bounding box center [668, 311] width 1336 height 623
copy h3 "R843100697"
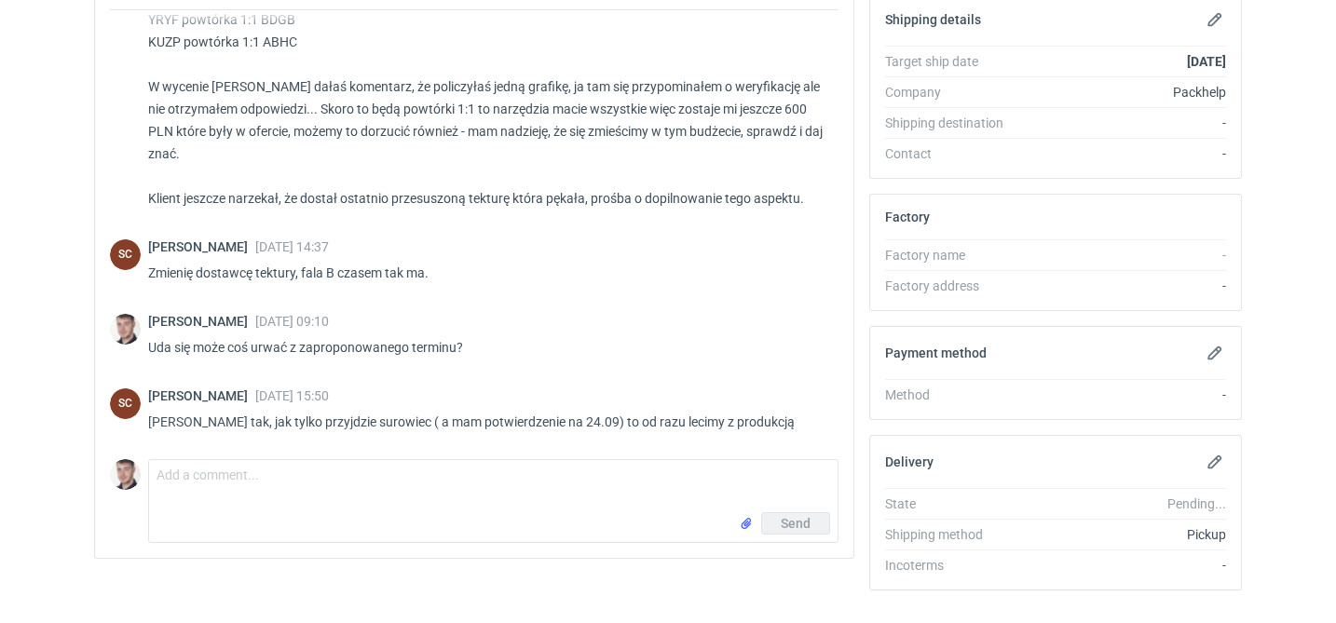
scroll to position [555, 0]
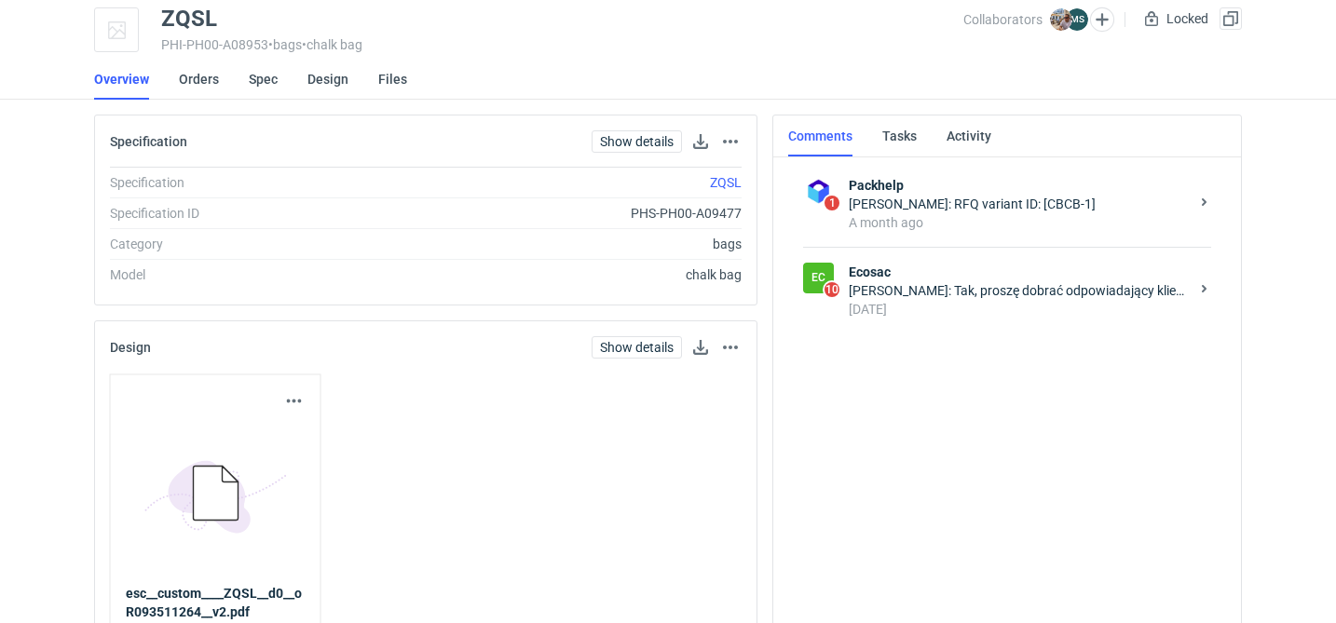
scroll to position [84, 0]
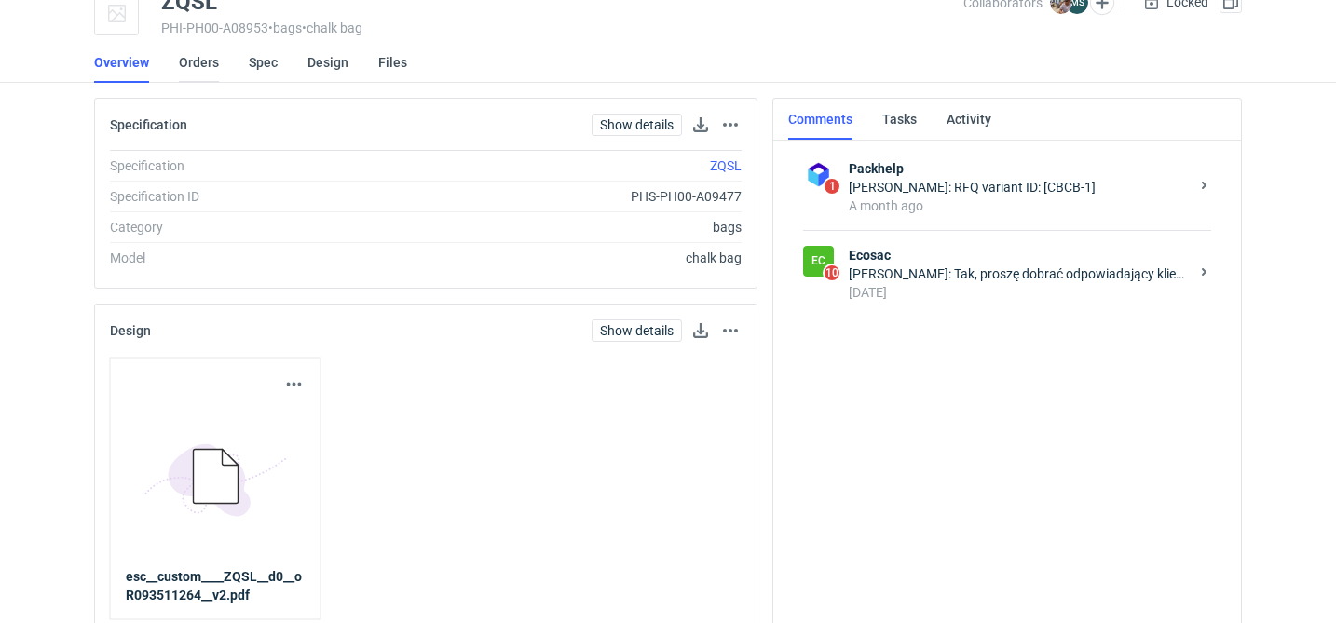
click at [203, 69] on link "Orders" at bounding box center [199, 62] width 40 height 41
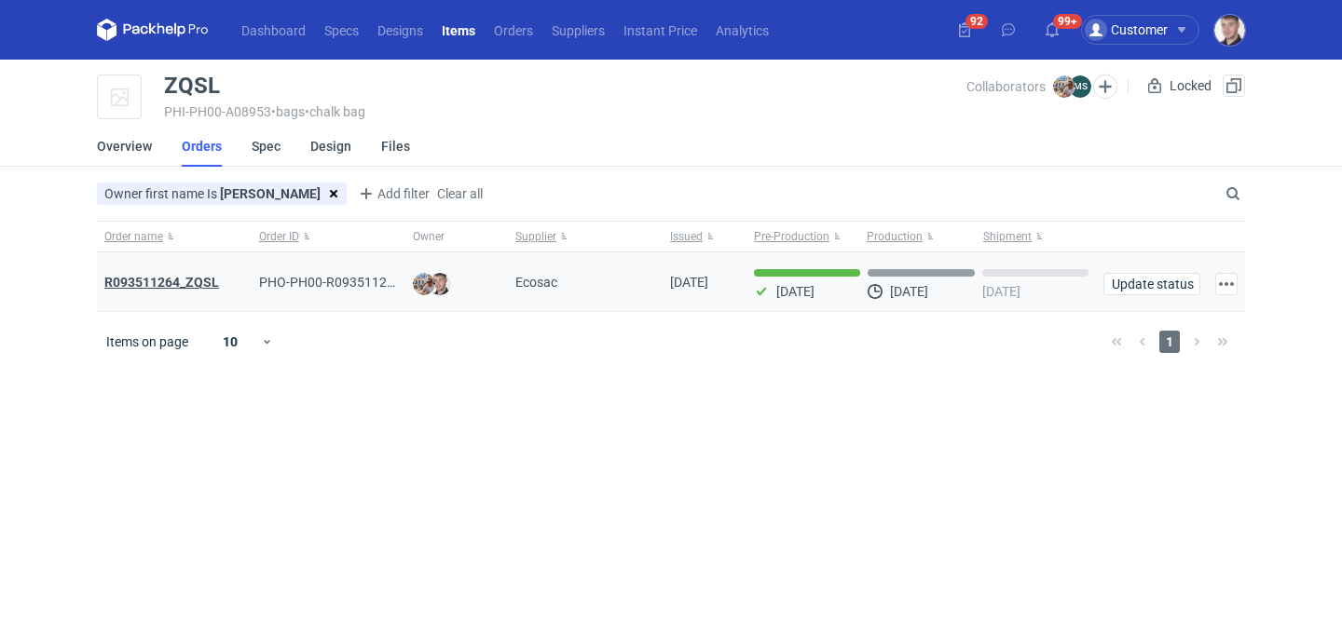
click at [193, 283] on strong "R093511264_ZQSL" at bounding box center [161, 282] width 115 height 15
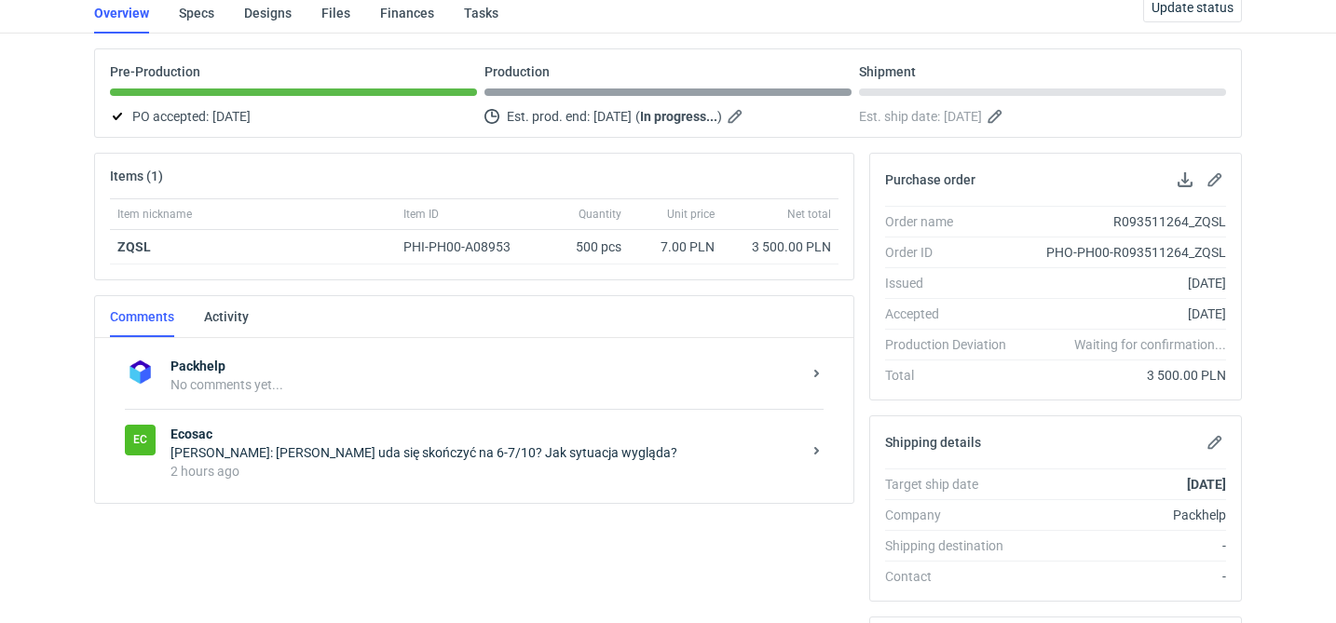
scroll to position [143, 0]
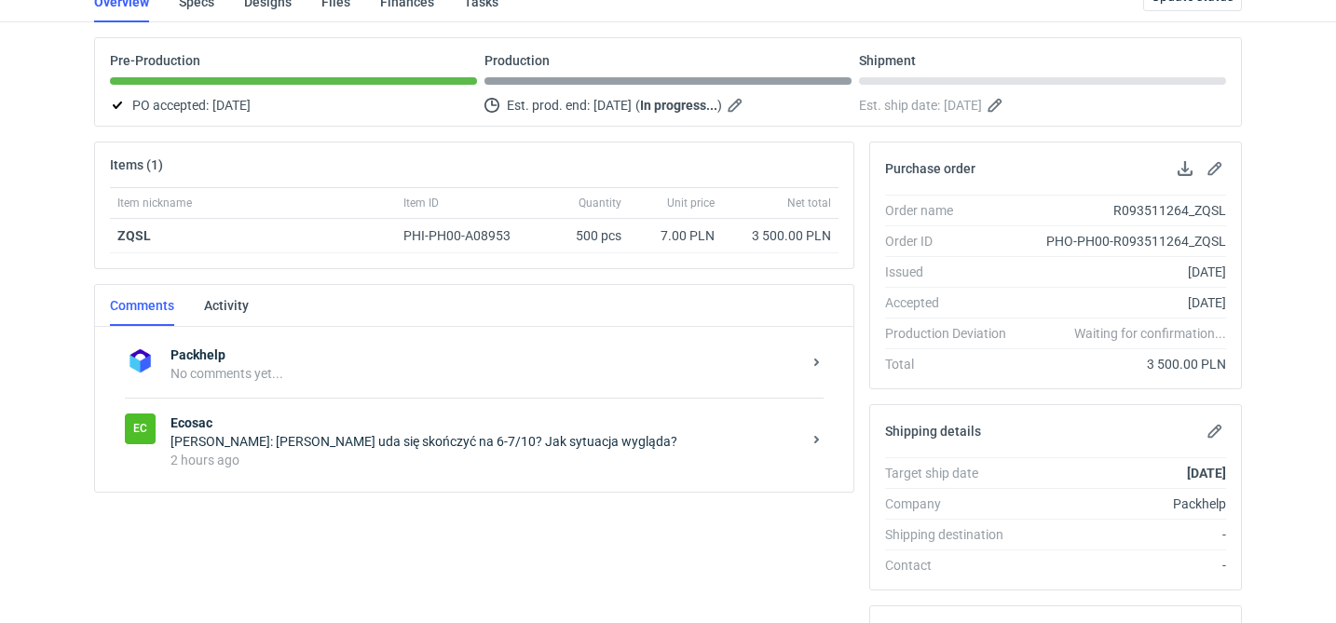
click at [369, 432] on div "Maciej Sikora: Panie Michale uda się skończyć na 6-7/10? Jak sytuacja wygląda?" at bounding box center [485, 441] width 631 height 19
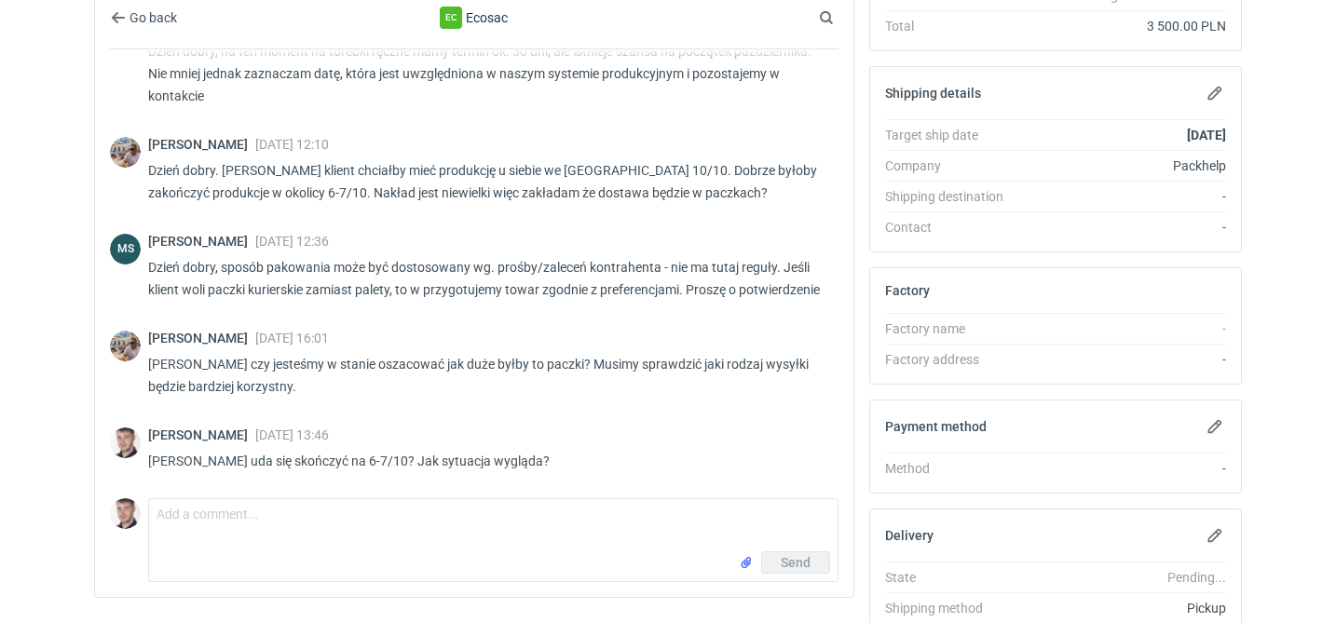
scroll to position [512, 0]
